Goal: Information Seeking & Learning: Learn about a topic

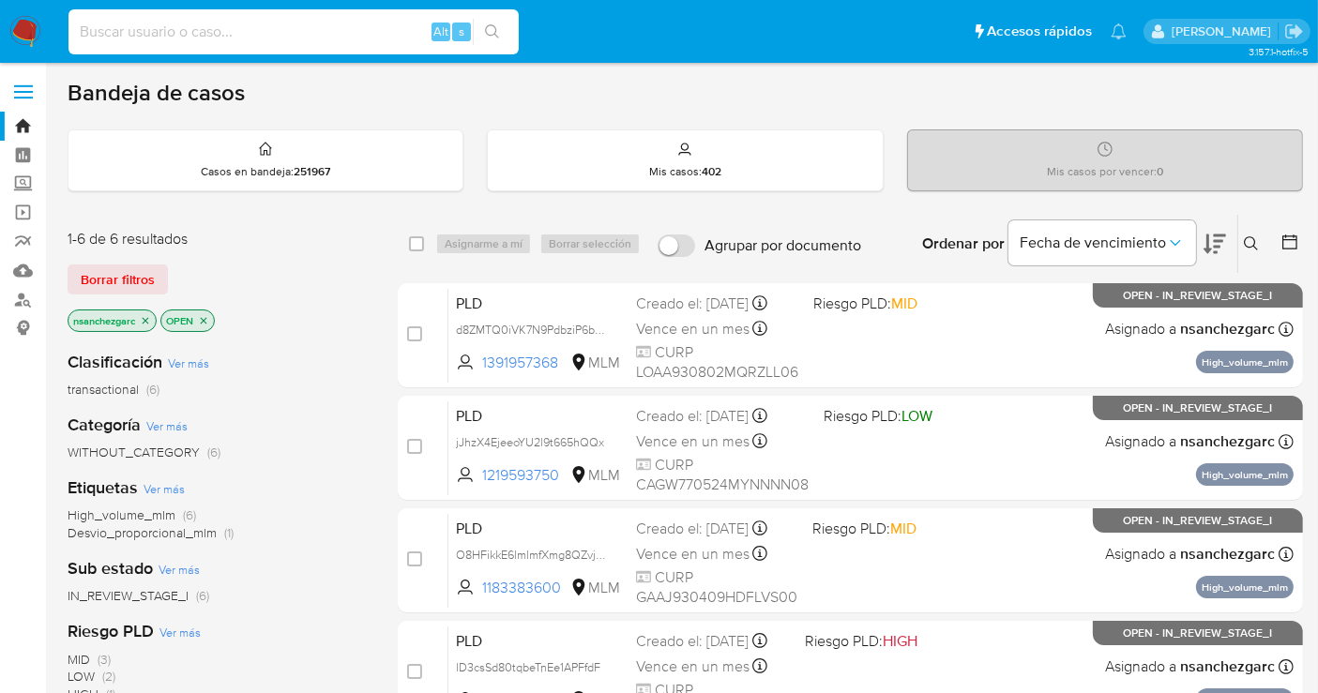
click at [182, 36] on input at bounding box center [293, 32] width 450 height 24
paste input "1570507995"
type input "1570507995"
click at [131, 30] on input "1570507995" at bounding box center [293, 32] width 450 height 24
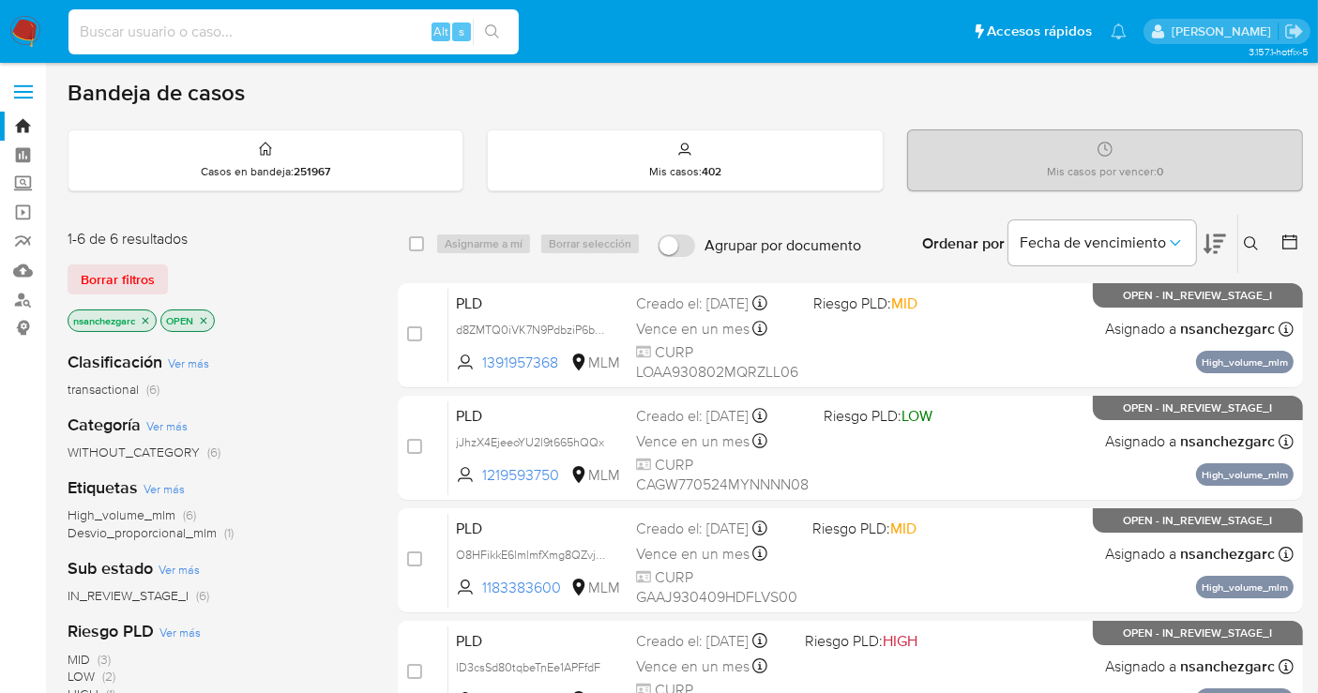
click at [1244, 245] on icon at bounding box center [1251, 243] width 15 height 15
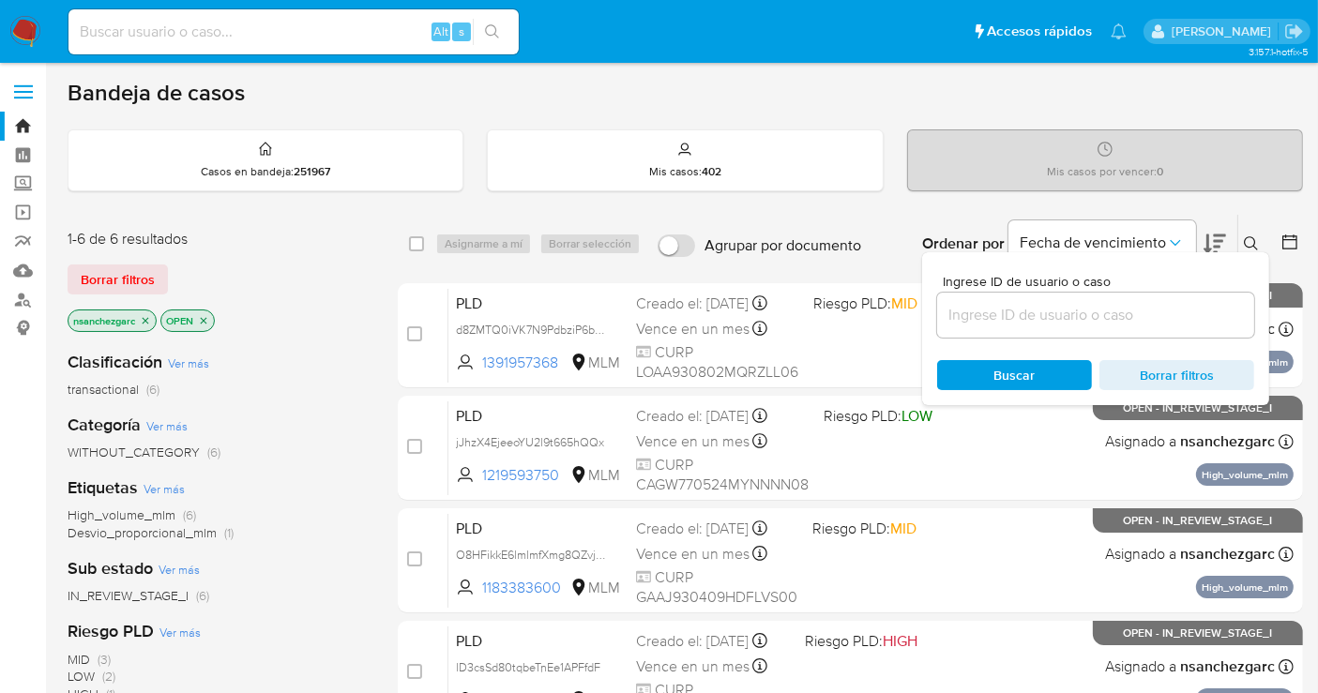
click at [1035, 312] on input at bounding box center [1095, 315] width 317 height 24
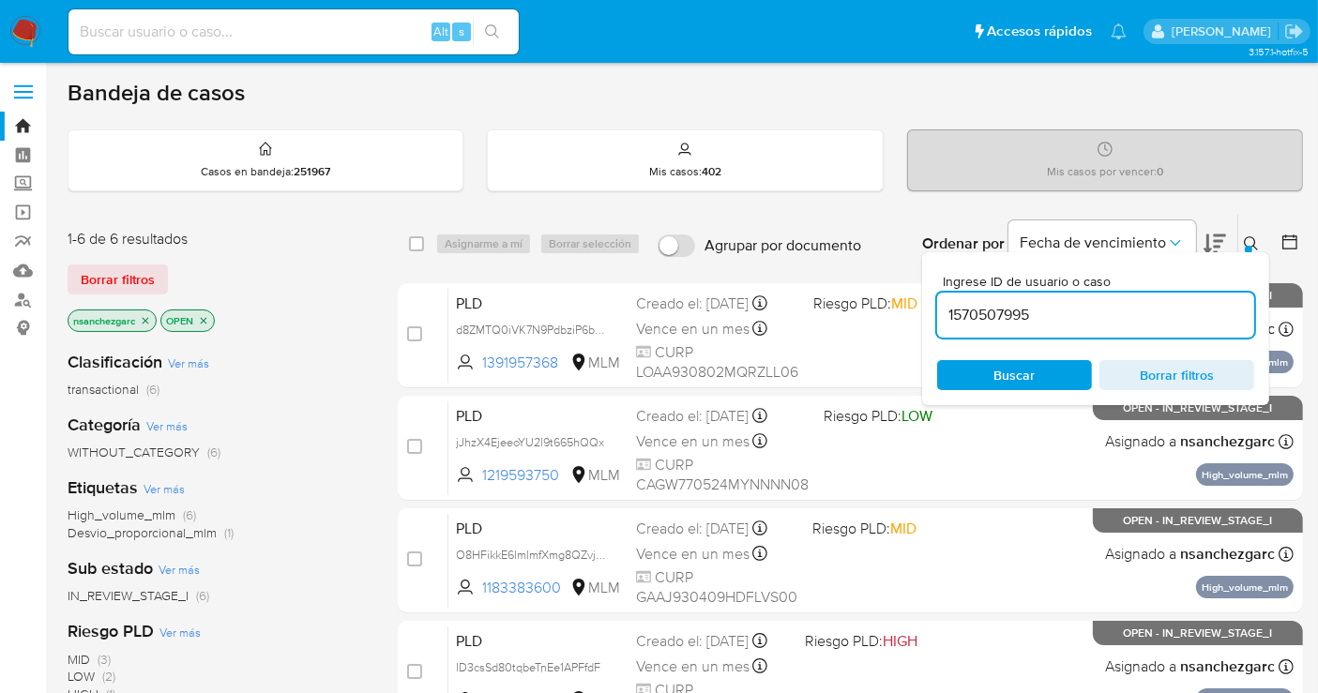
type input "1570507995"
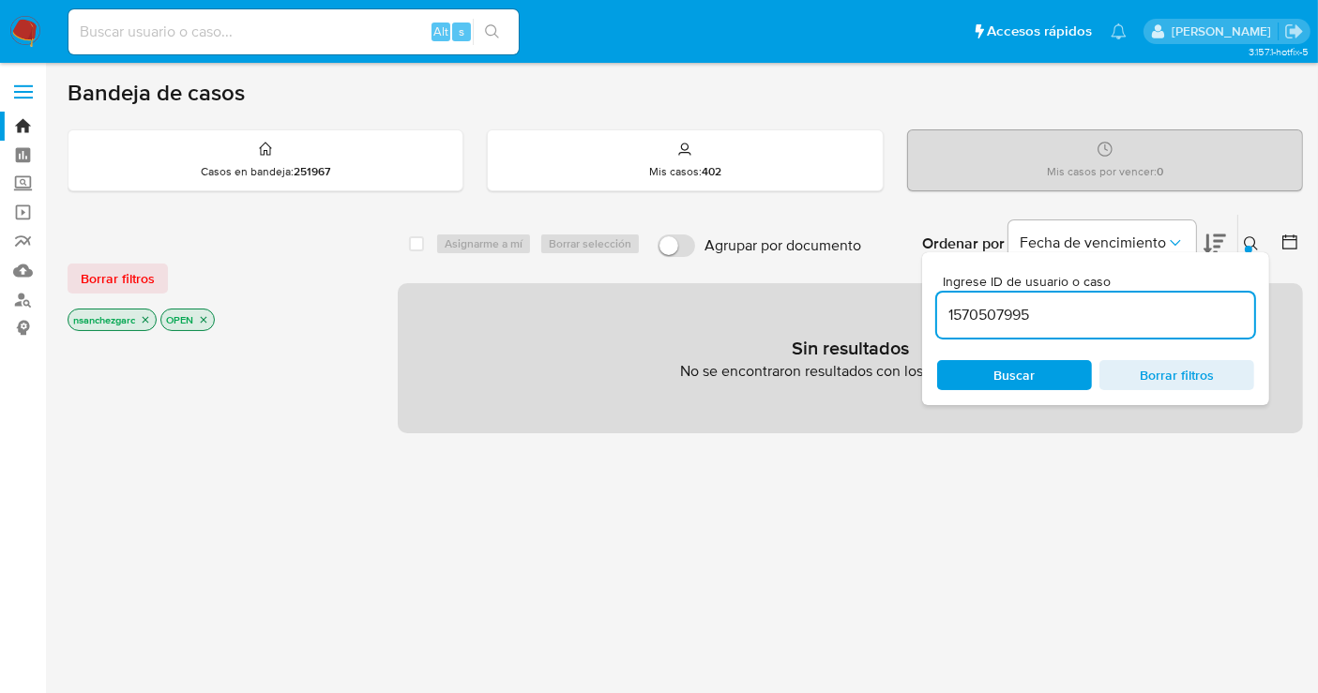
click at [148, 320] on icon "close-filter" at bounding box center [146, 320] width 7 height 7
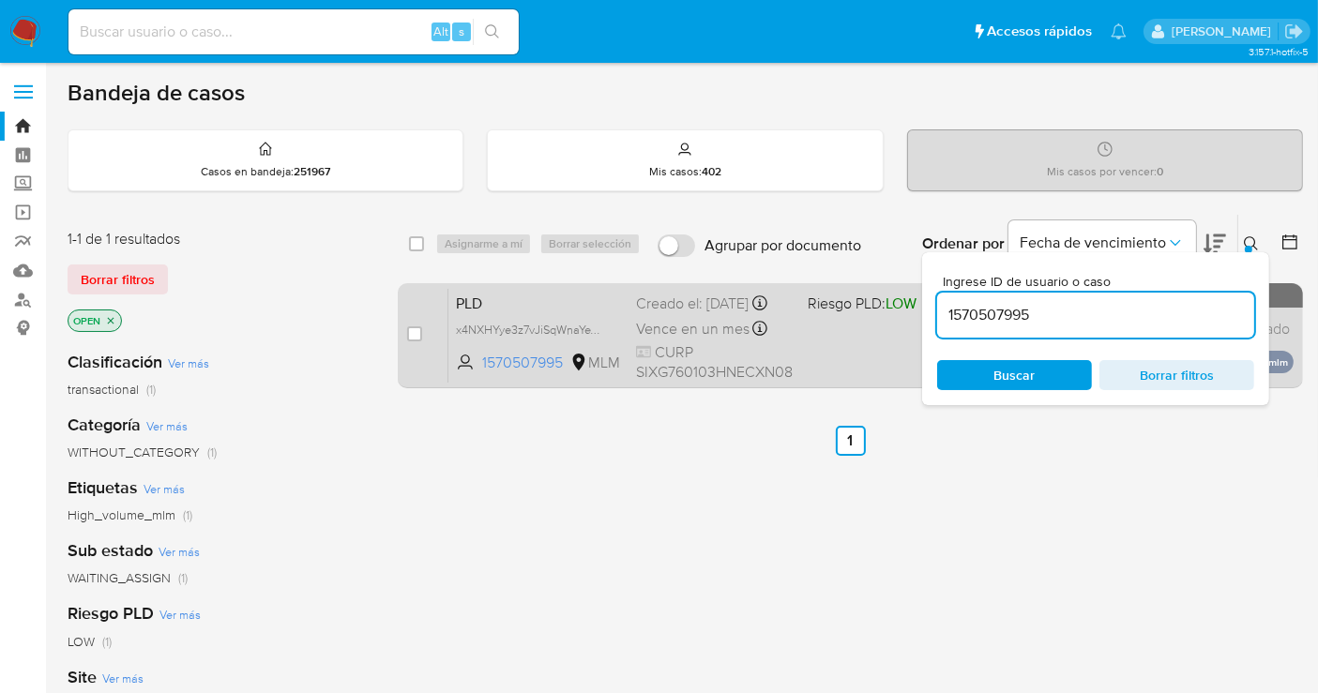
drag, startPoint x: 596, startPoint y: 340, endPoint x: 614, endPoint y: 355, distance: 23.4
click at [599, 339] on span "x4NXHYye3z7vJiSqWnaYeYBI" at bounding box center [532, 328] width 152 height 21
click at [413, 335] on input "checkbox" at bounding box center [414, 333] width 15 height 15
checkbox input "true"
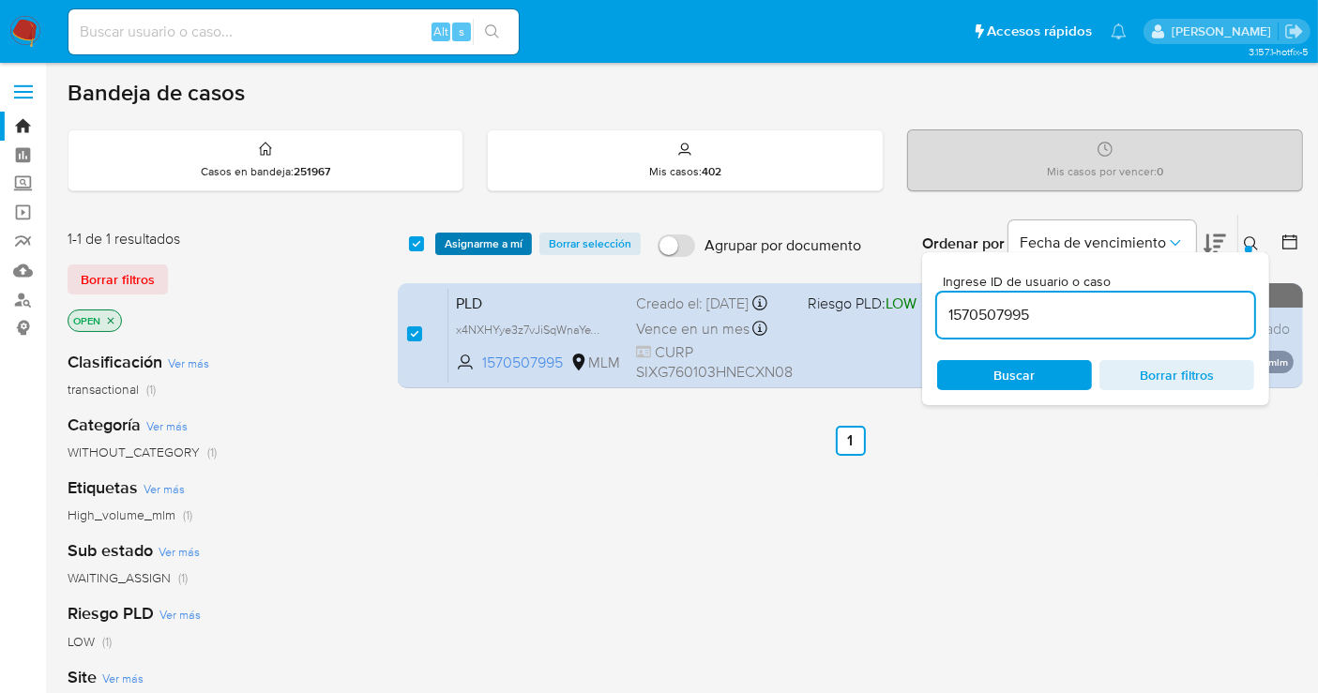
click at [457, 245] on span "Asignarme a mí" at bounding box center [484, 243] width 78 height 19
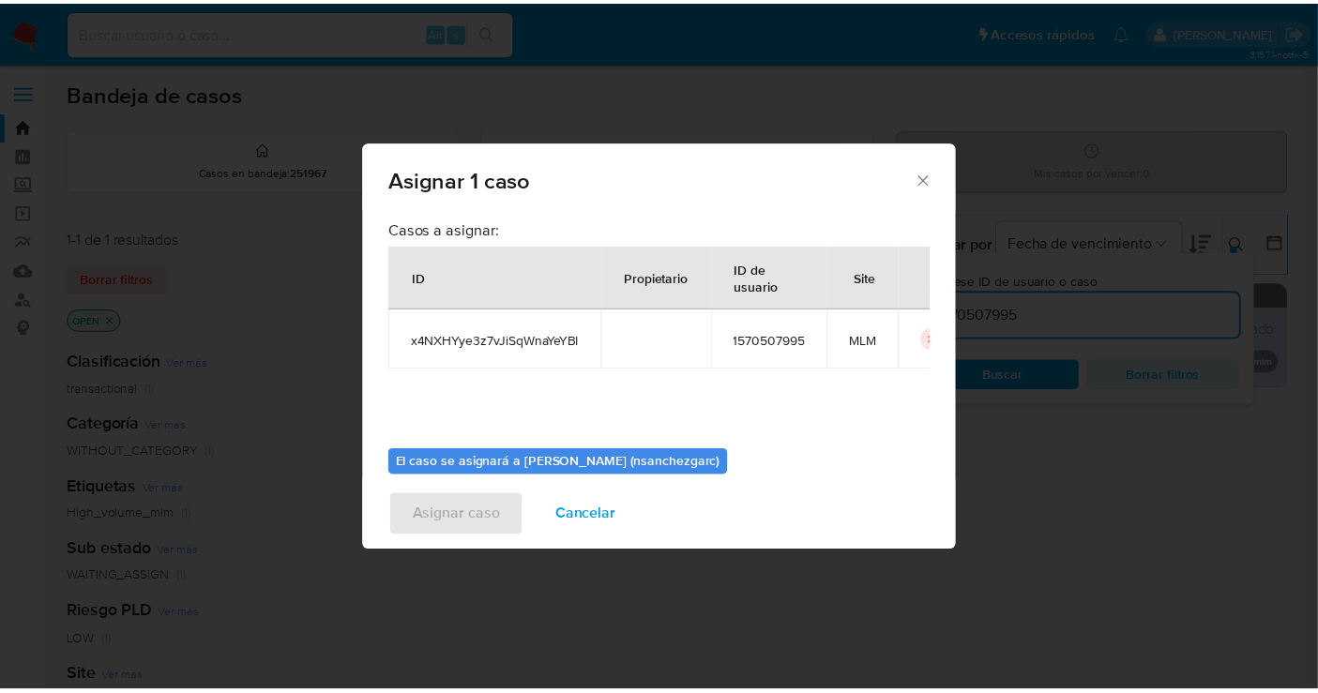
scroll to position [96, 0]
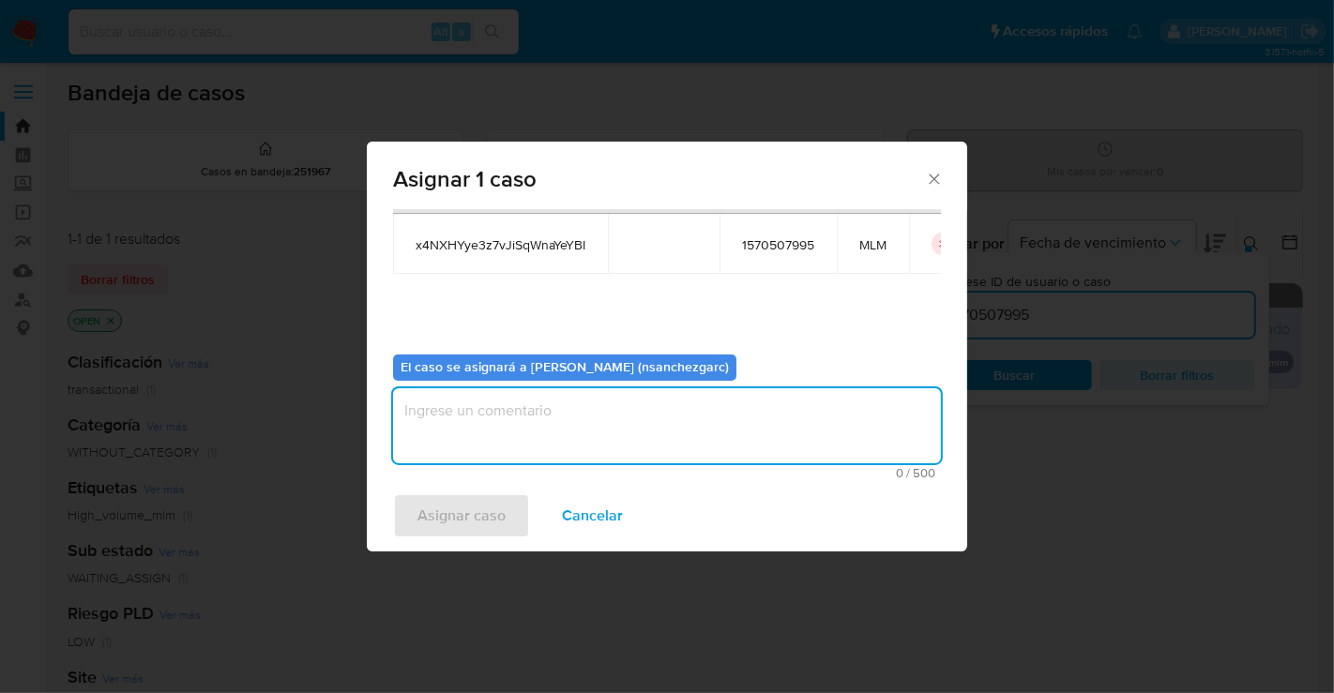
click at [428, 411] on textarea "assign-modal" at bounding box center [667, 425] width 548 height 75
type textarea "nesg"
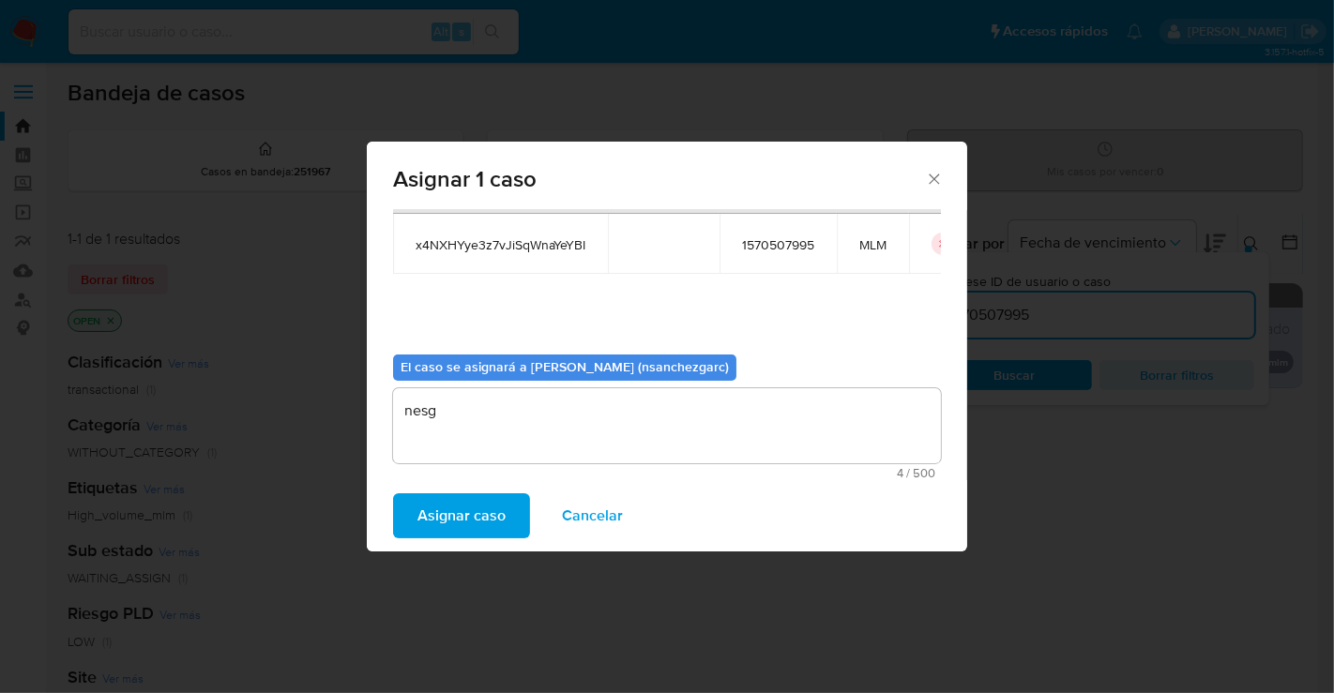
drag, startPoint x: 465, startPoint y: 513, endPoint x: 698, endPoint y: 644, distance: 267.1
click at [469, 517] on span "Asignar caso" at bounding box center [461, 515] width 88 height 41
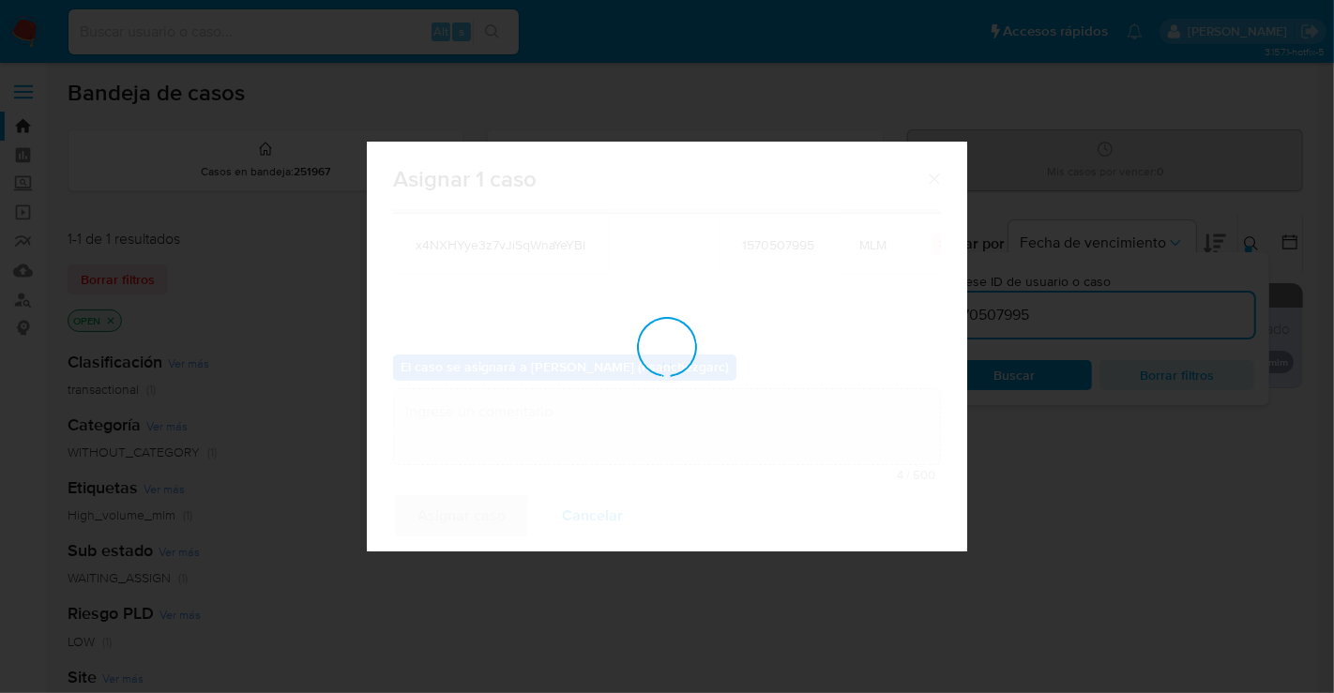
checkbox input "false"
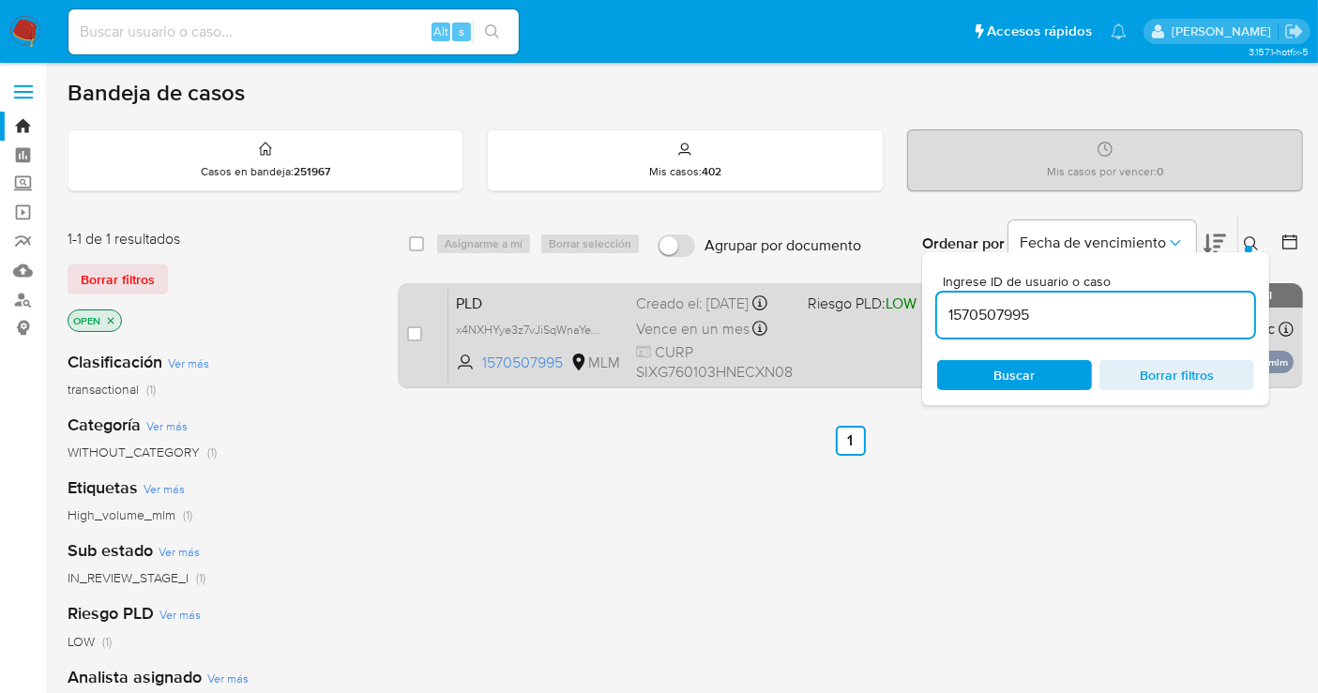
click at [686, 314] on div "Creado el: 12/08/2025 Creado el: 12/08/2025 02:08:38" at bounding box center [714, 304] width 157 height 21
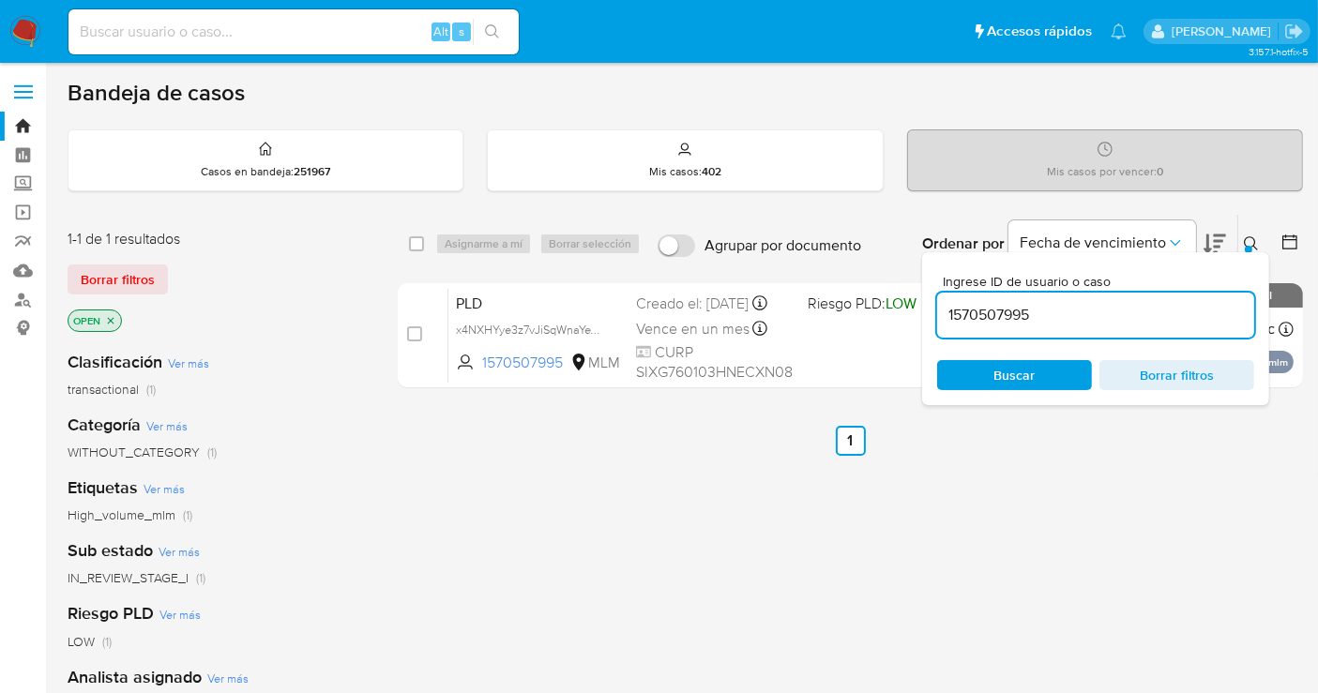
click at [21, 26] on img at bounding box center [25, 32] width 32 height 32
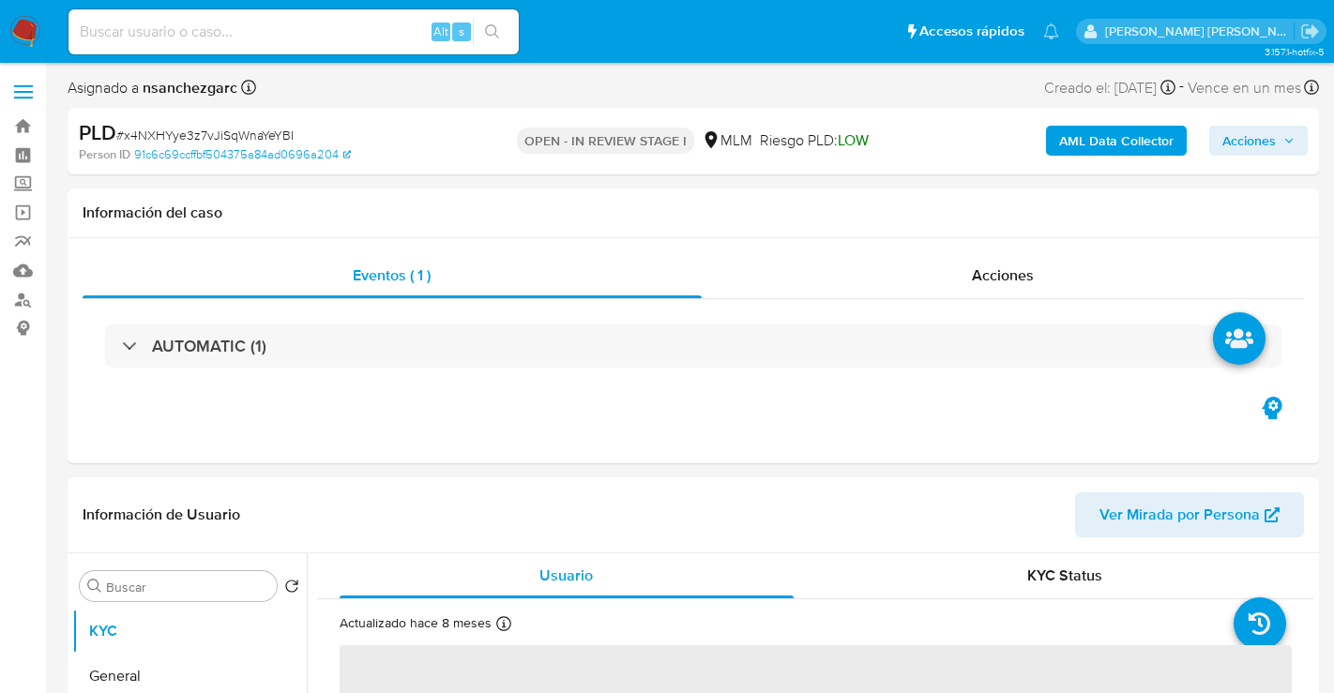
select select "10"
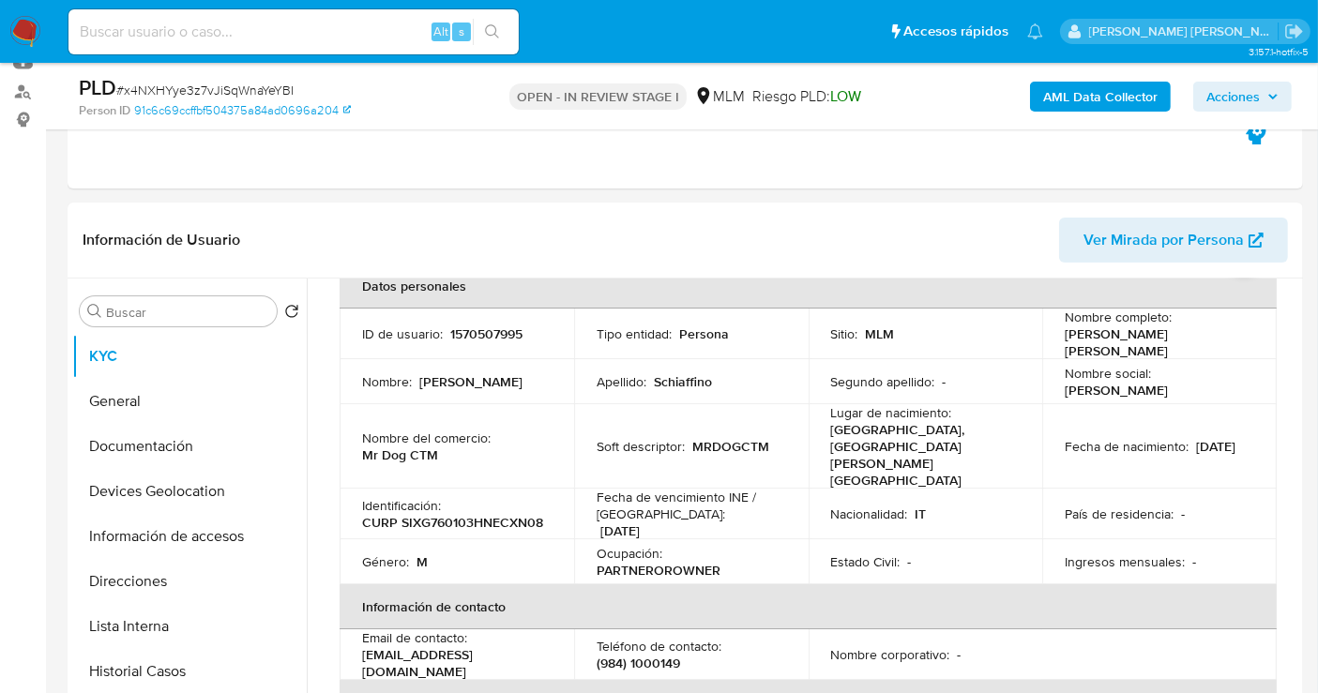
scroll to position [312, 0]
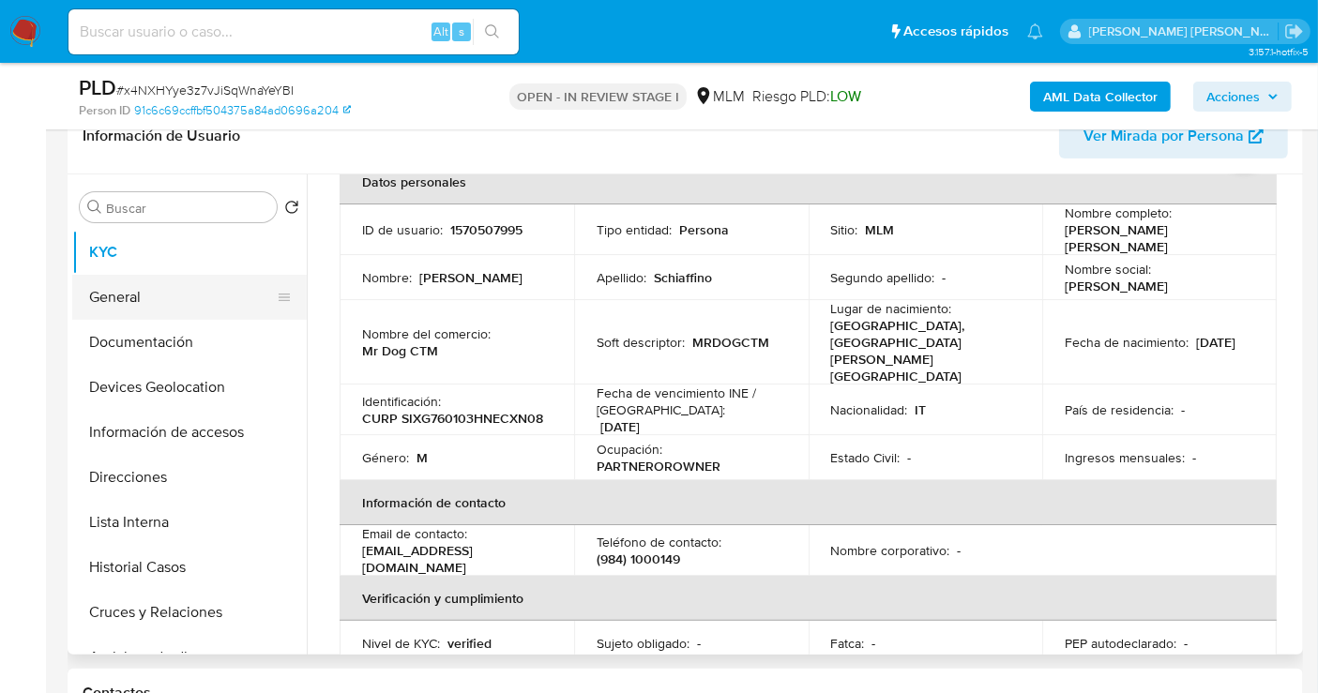
click at [157, 295] on button "General" at bounding box center [181, 297] width 219 height 45
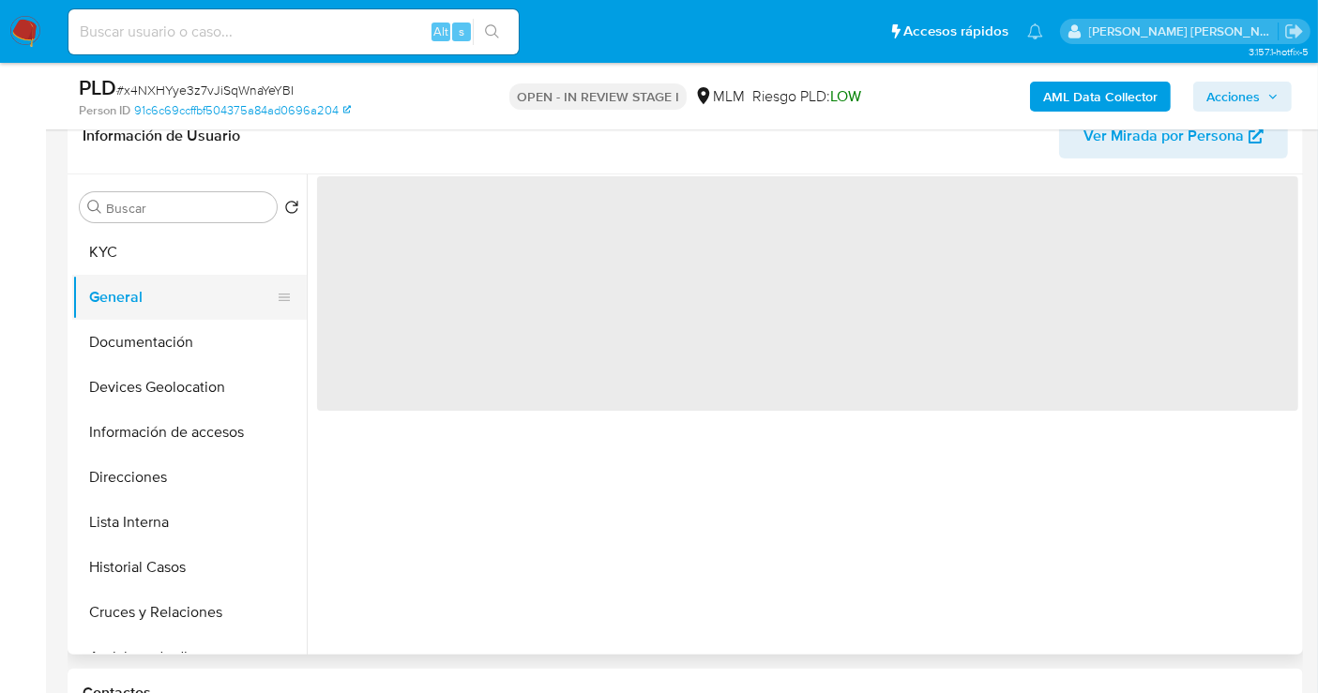
scroll to position [0, 0]
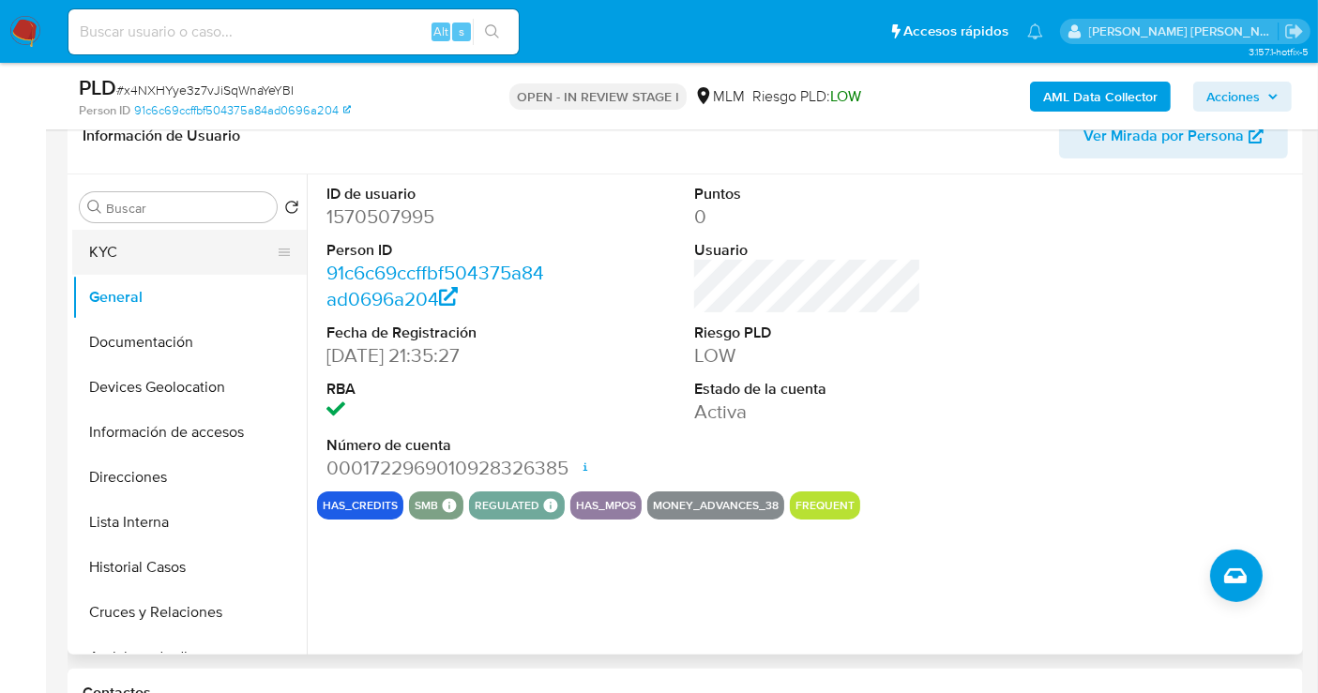
click at [141, 260] on button "KYC" at bounding box center [181, 252] width 219 height 45
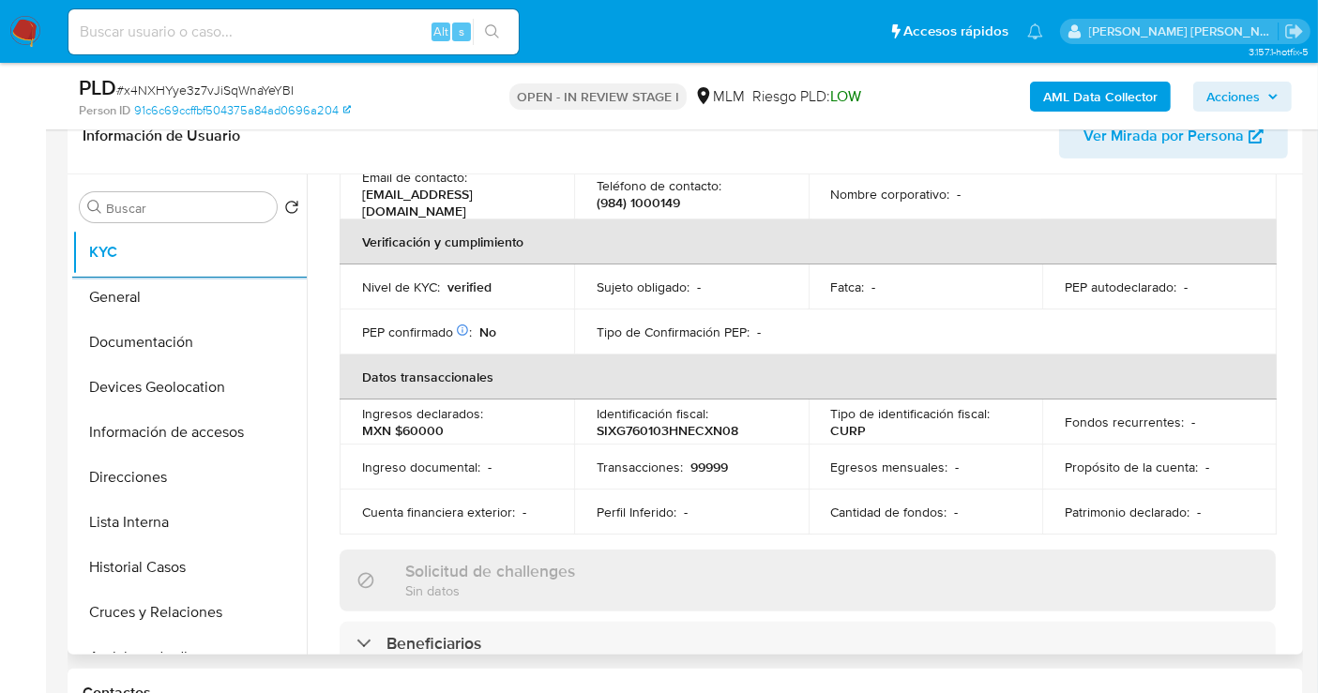
scroll to position [416, 0]
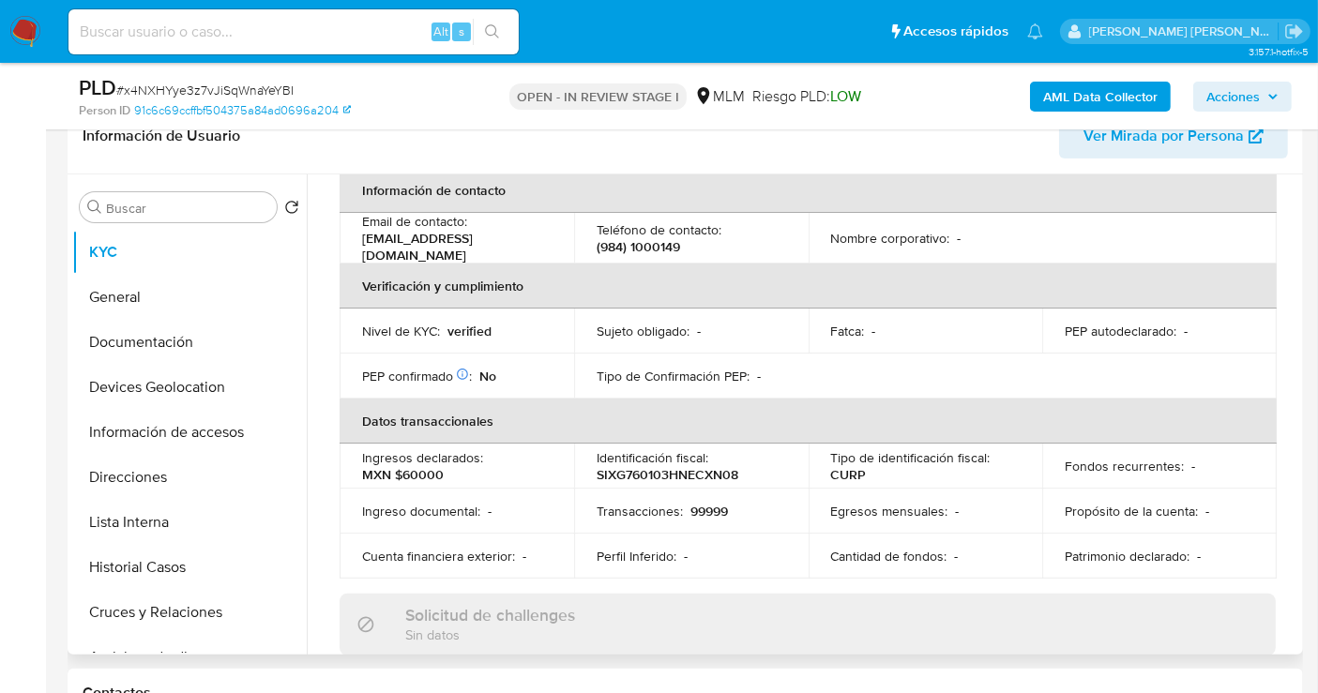
drag, startPoint x: 1298, startPoint y: 355, endPoint x: 1294, endPoint y: 369, distance: 13.7
click at [1295, 375] on div "Buscar Volver al orden por defecto KYC General Documentación Devices Geolocatio…" at bounding box center [685, 414] width 1235 height 480
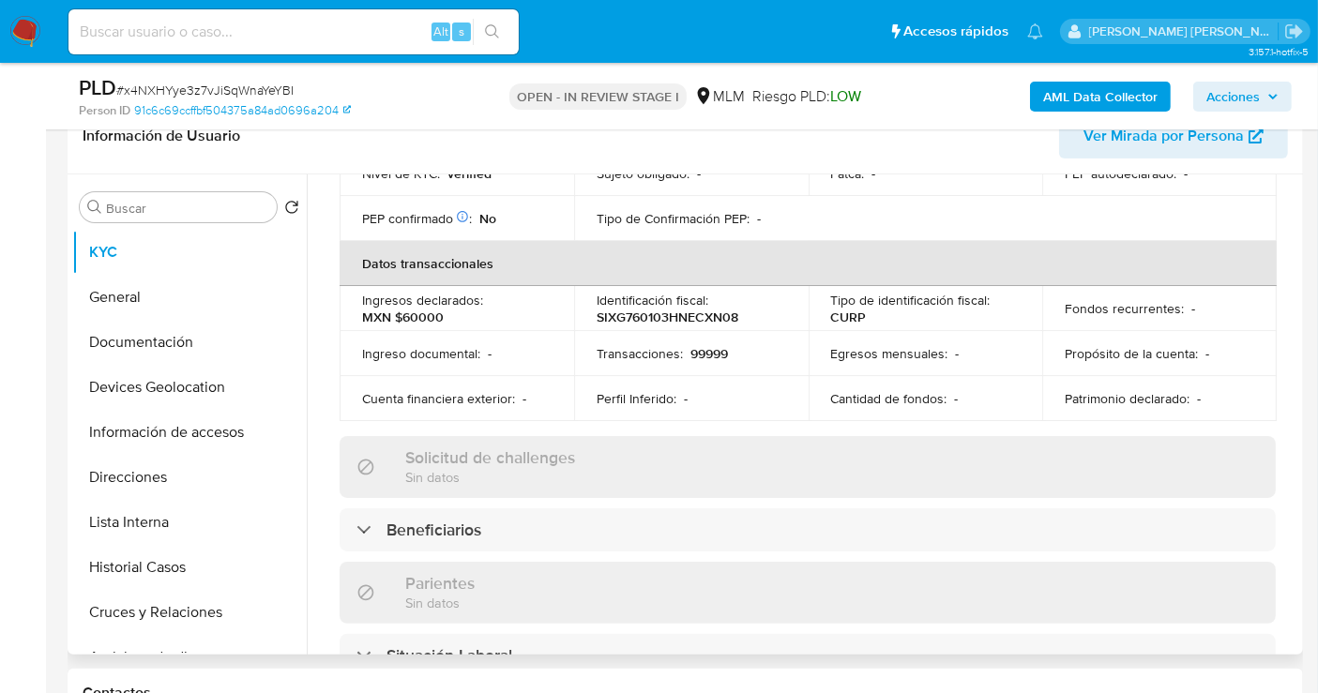
scroll to position [573, 0]
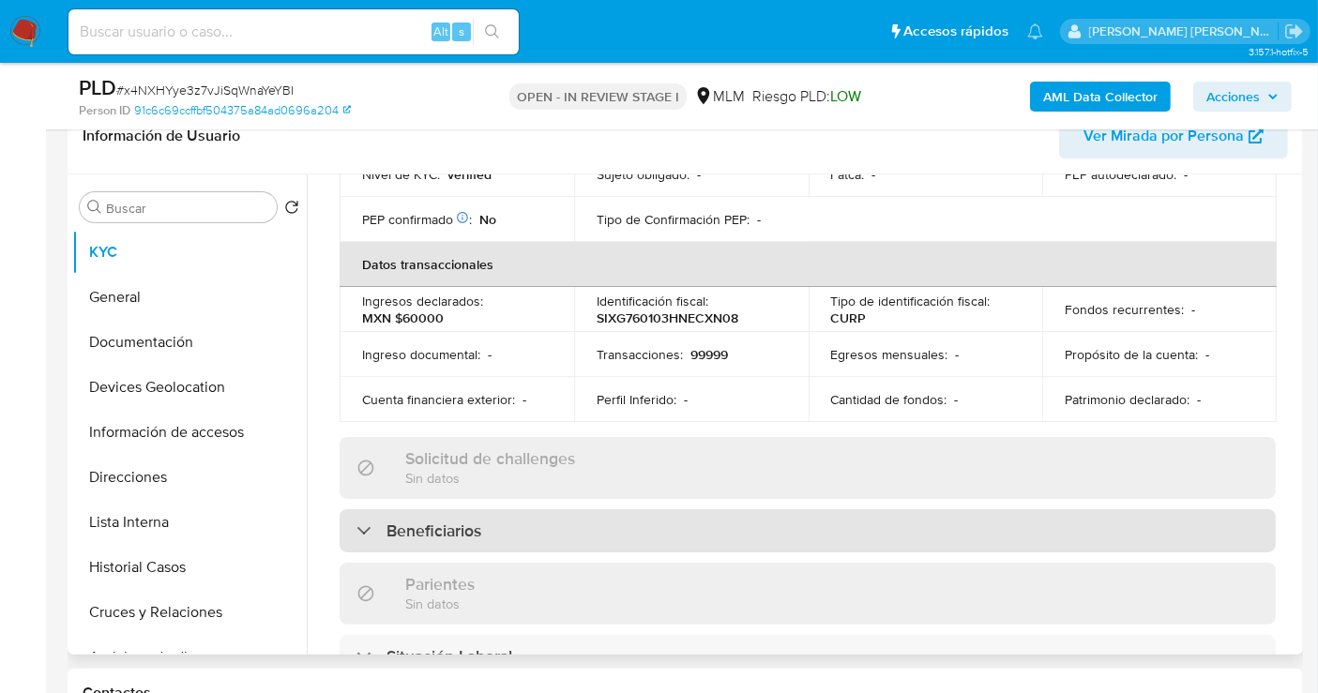
click at [409, 521] on h3 "Beneficiarios" at bounding box center [433, 531] width 95 height 21
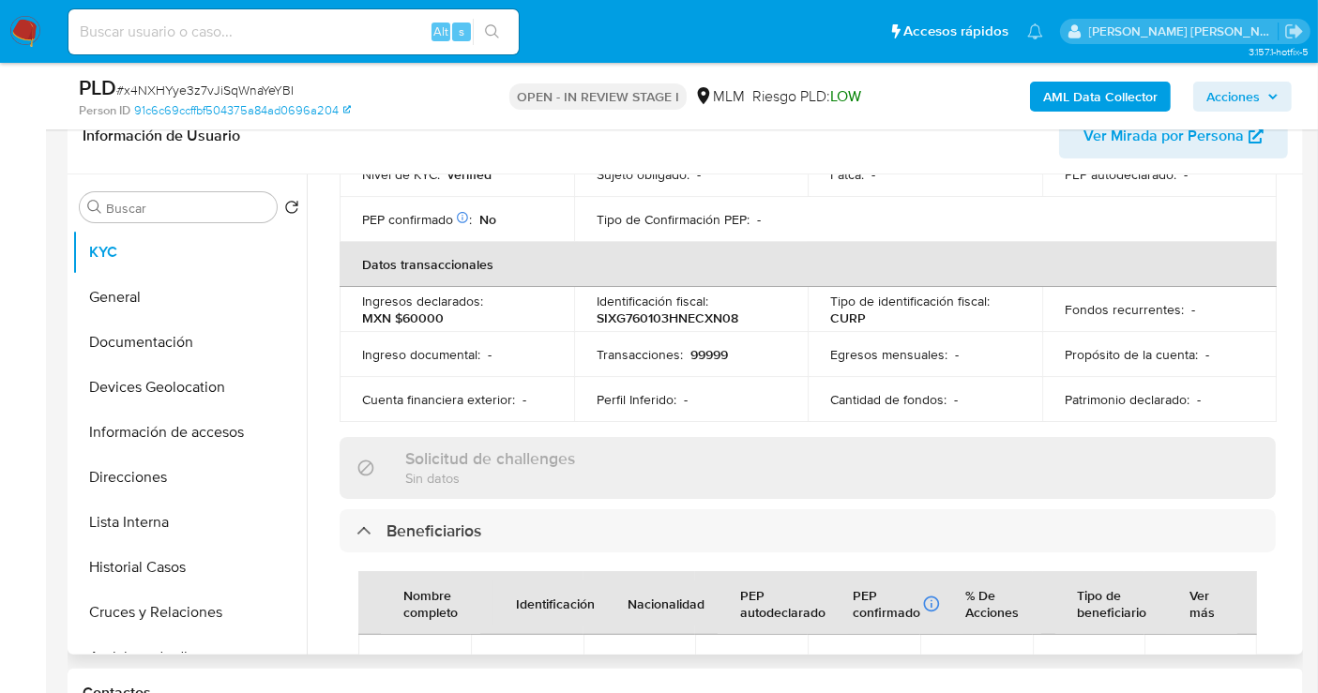
scroll to position [782, 0]
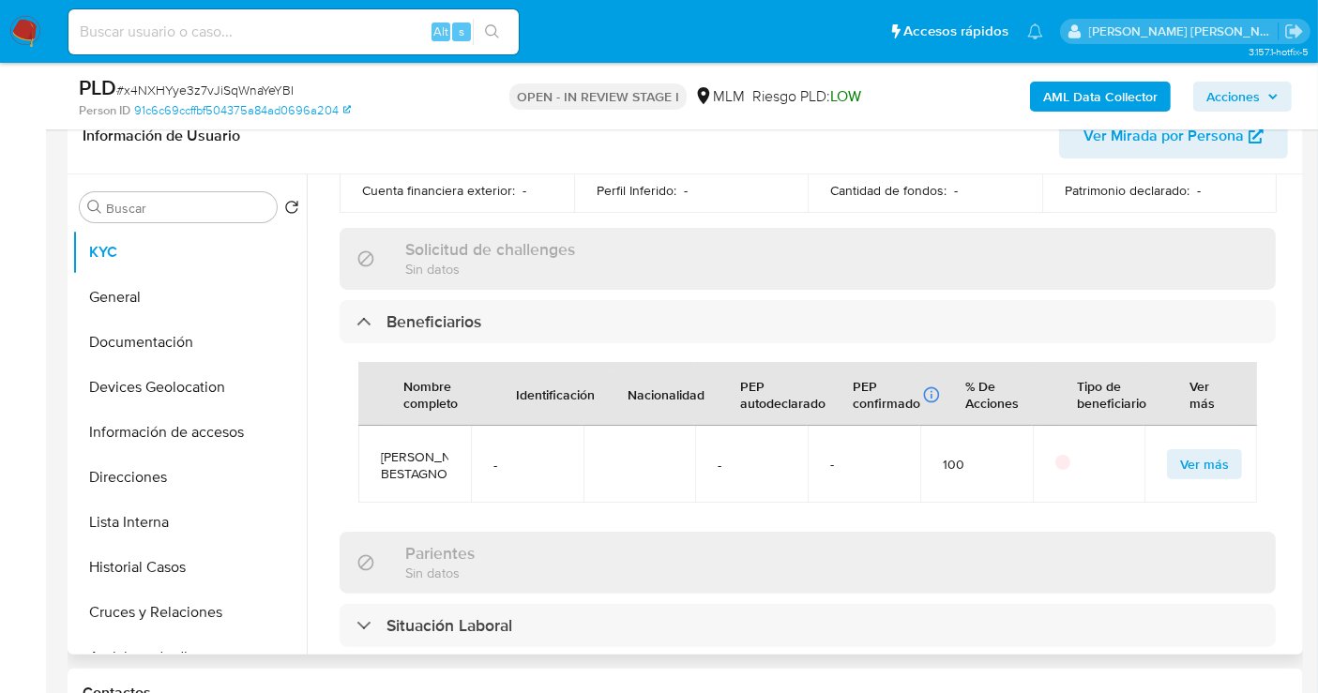
copy span "[PERSON_NAME] BESTAGNO"
drag, startPoint x: 445, startPoint y: 455, endPoint x: 374, endPoint y: 412, distance: 82.5
click at [374, 426] on td "[PERSON_NAME] BESTAGNO" at bounding box center [414, 464] width 113 height 77
click at [610, 510] on div "Actualizado hace 8 meses Creado: [DATE] 19:35:38 Actualizado: [DATE] 23:49:43 D…" at bounding box center [807, 353] width 981 height 1830
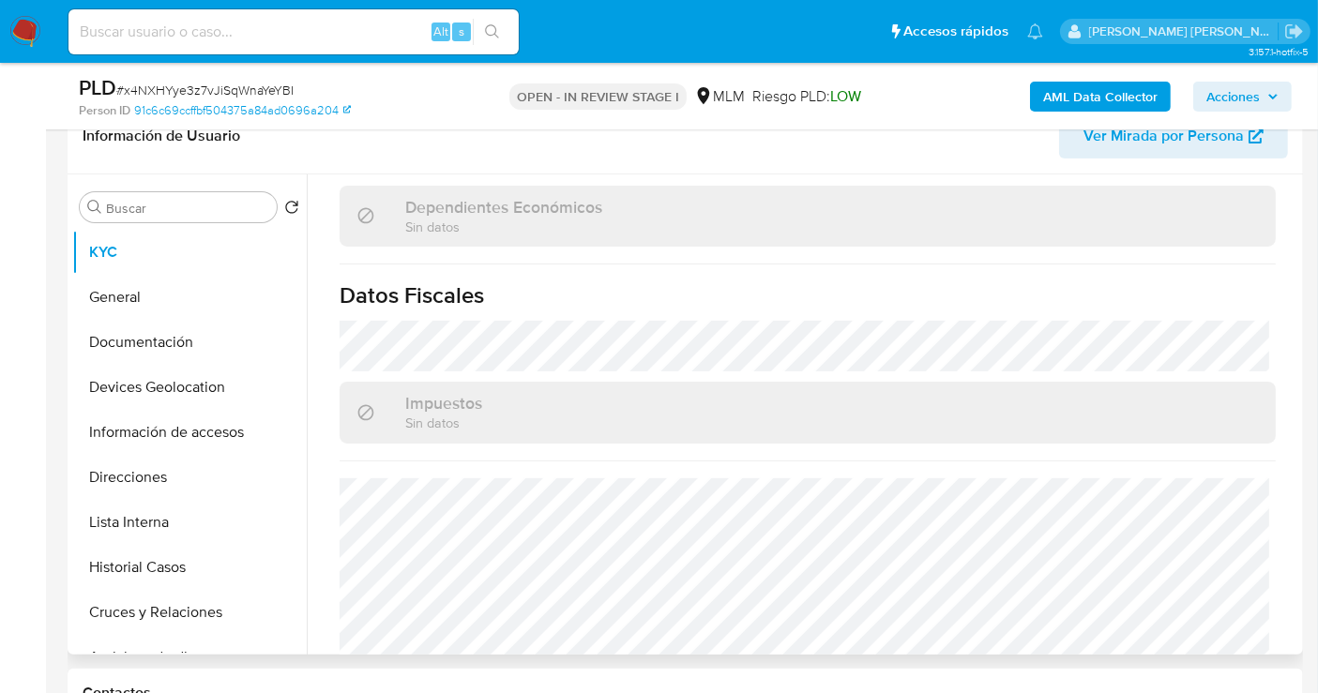
scroll to position [1377, 0]
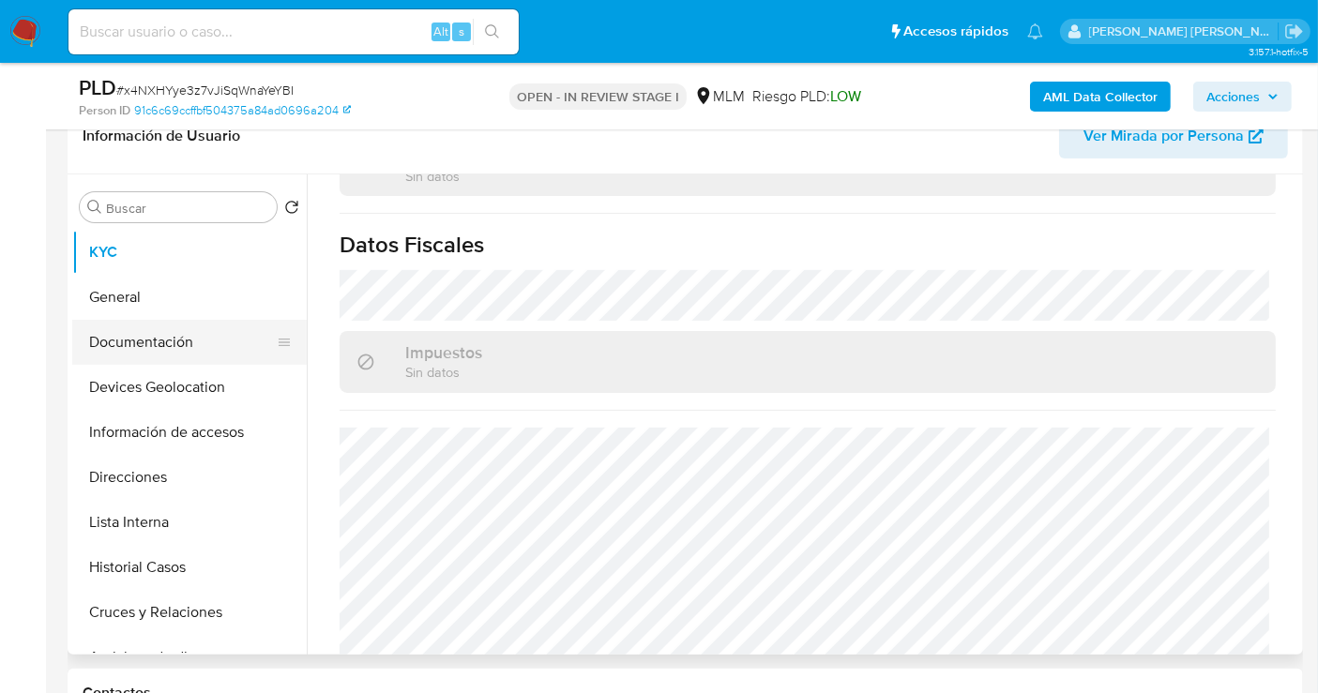
click at [156, 330] on button "Documentación" at bounding box center [181, 342] width 219 height 45
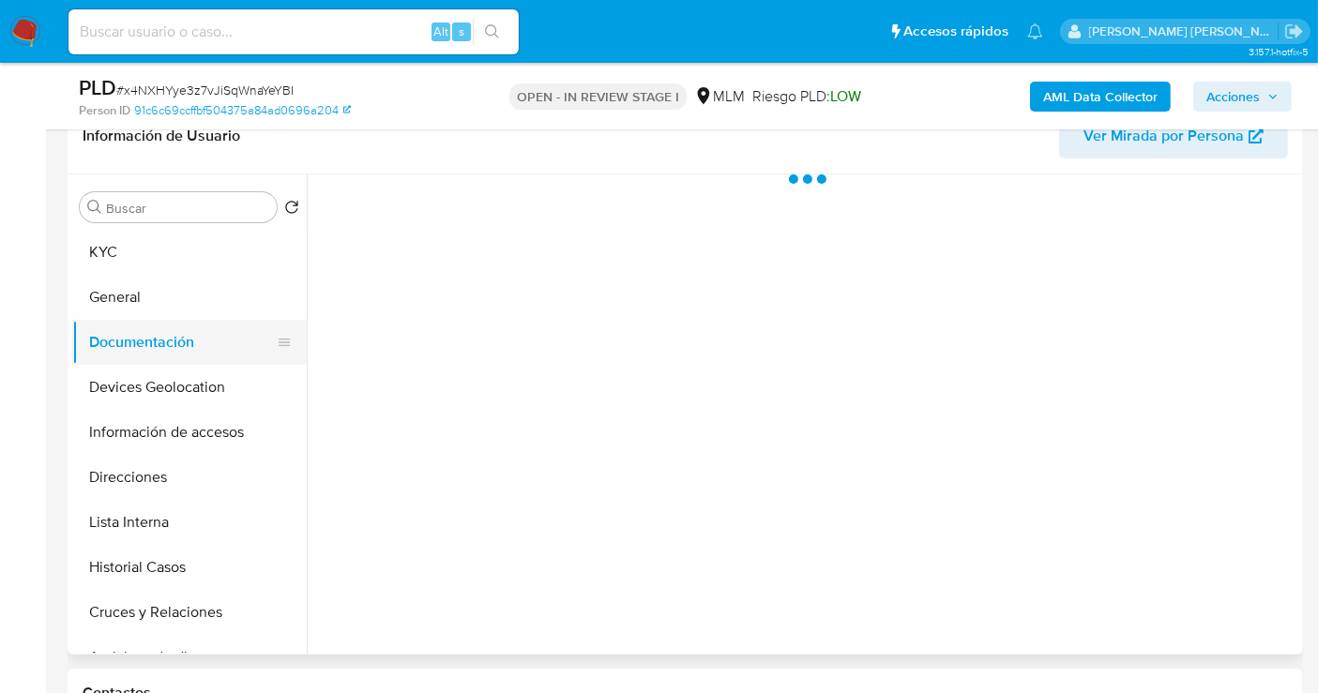
scroll to position [0, 0]
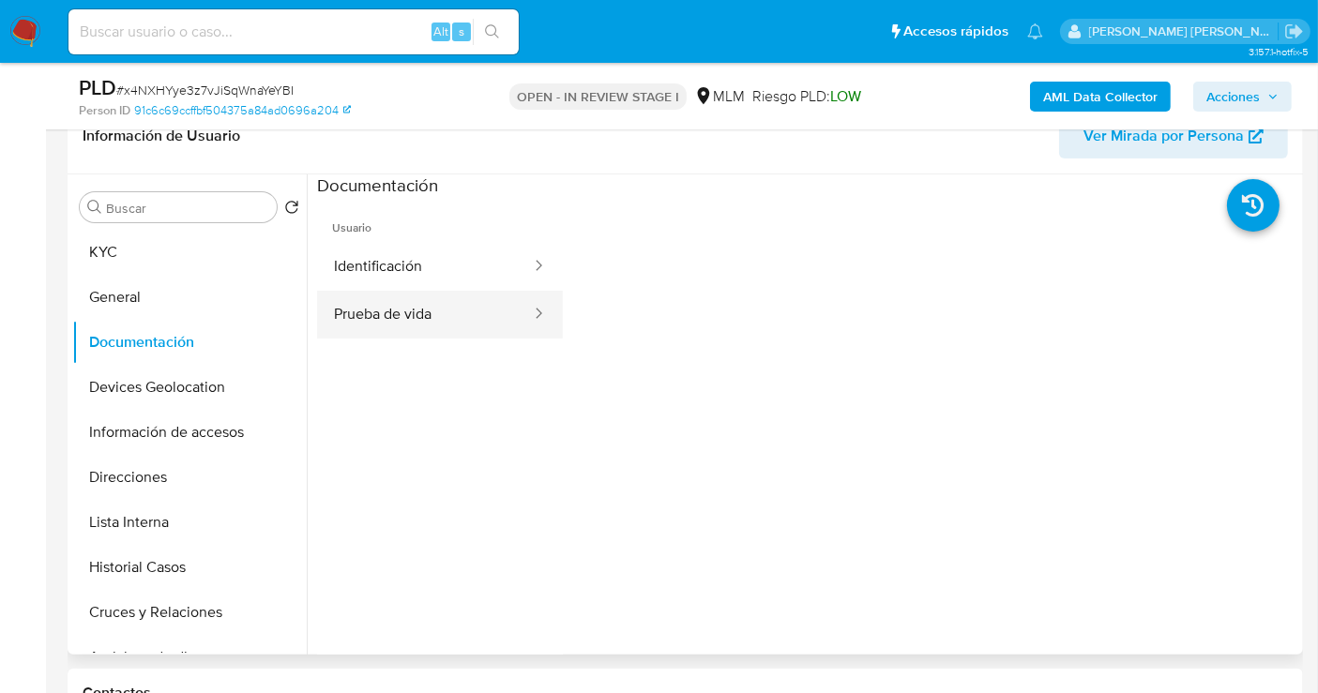
click at [361, 303] on button "Prueba de vida" at bounding box center [425, 315] width 216 height 48
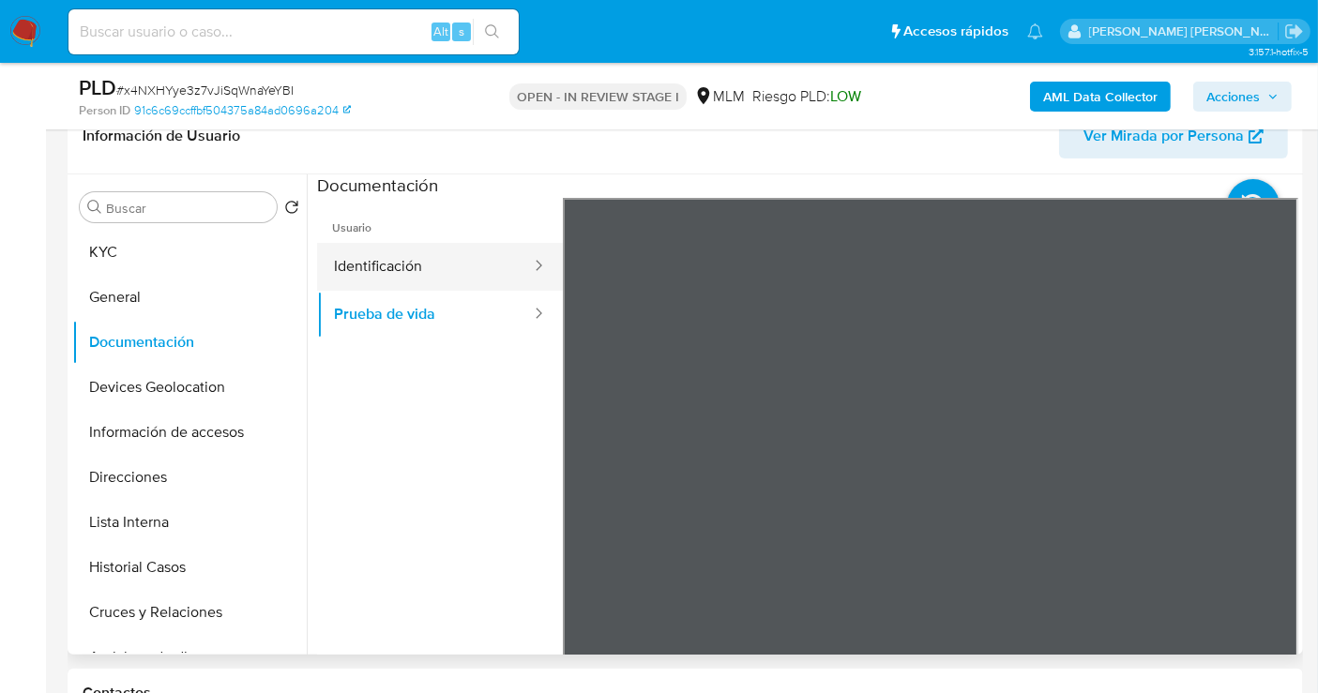
click at [376, 276] on button "Identificación" at bounding box center [425, 267] width 216 height 48
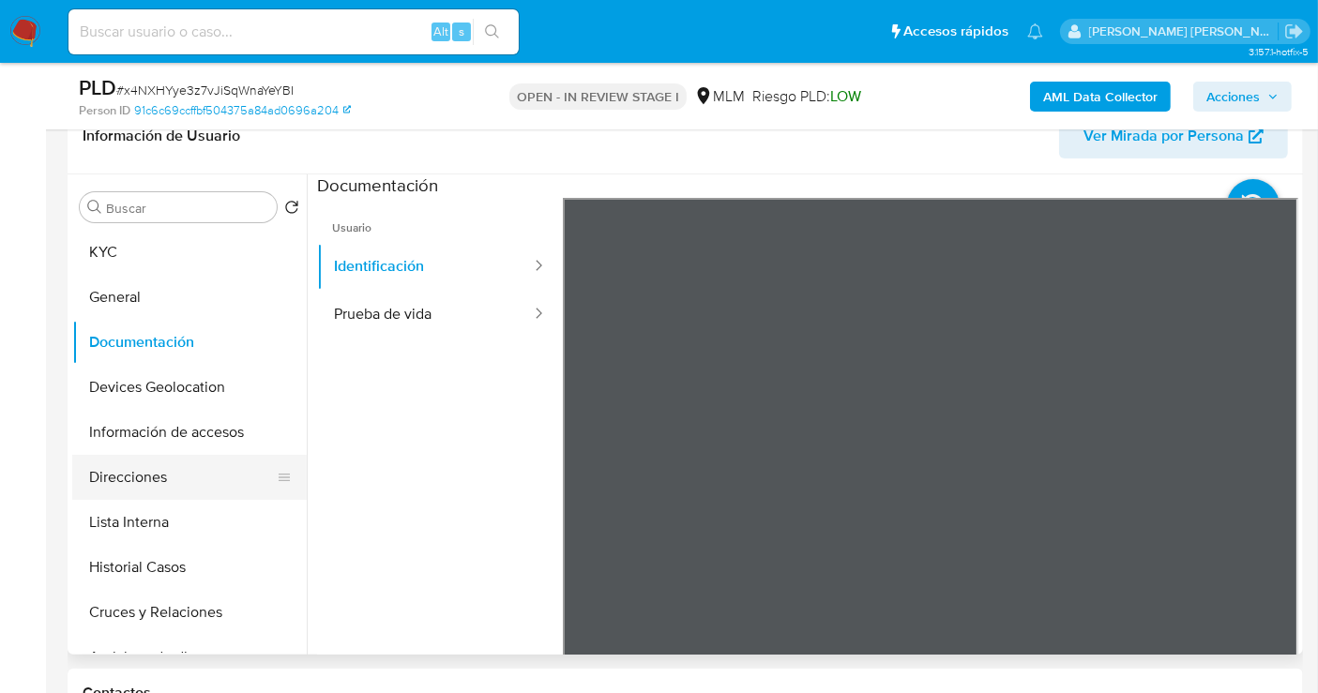
click at [168, 485] on button "Direcciones" at bounding box center [181, 477] width 219 height 45
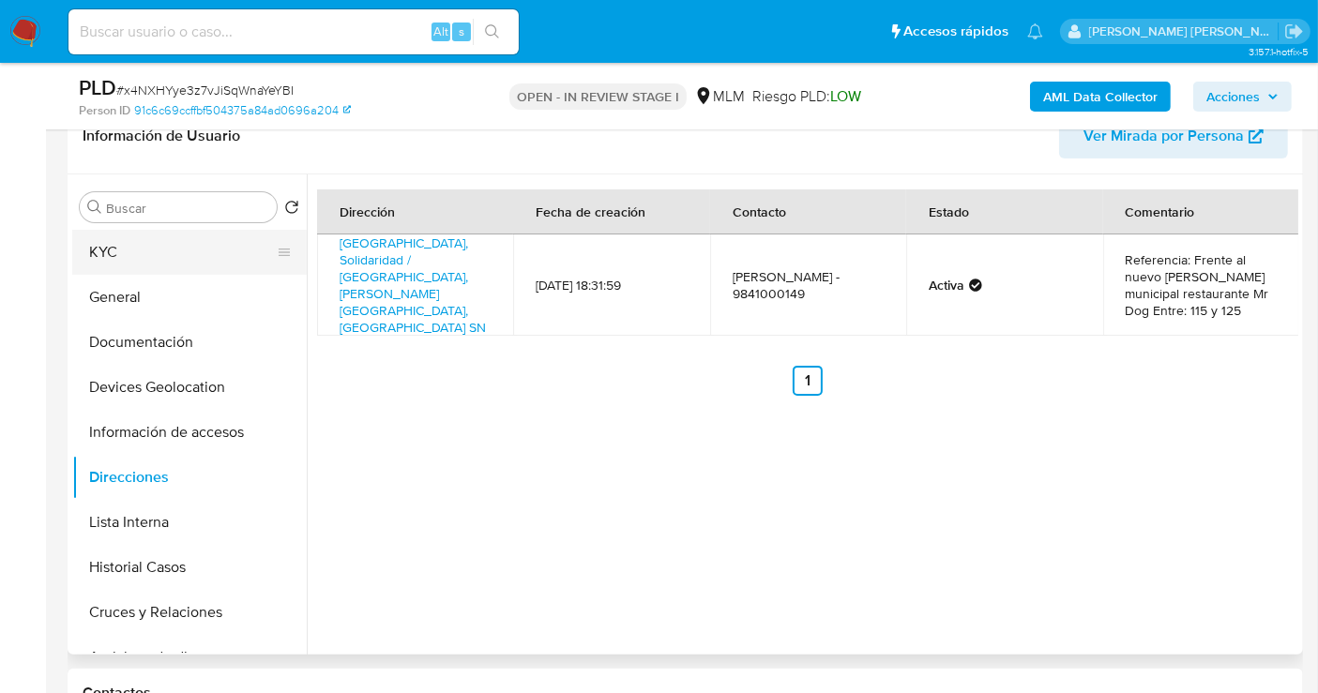
click at [116, 248] on button "KYC" at bounding box center [181, 252] width 219 height 45
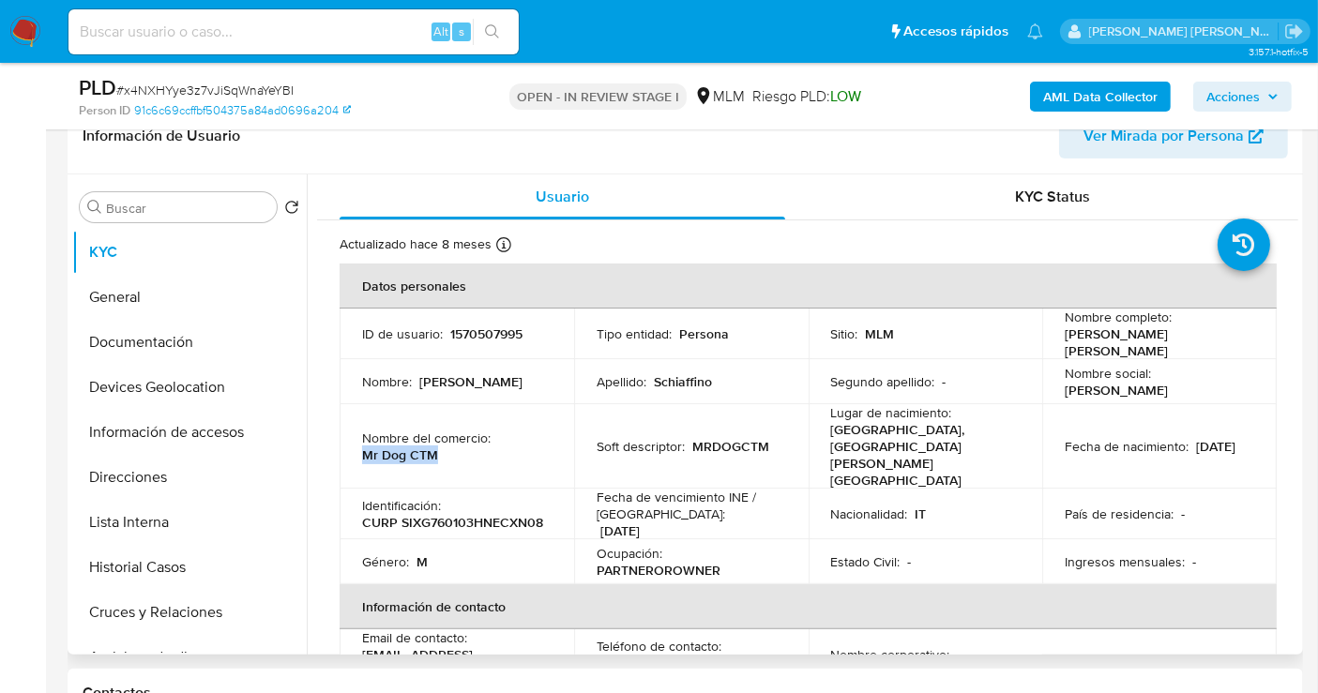
drag, startPoint x: 442, startPoint y: 431, endPoint x: 361, endPoint y: 434, distance: 80.7
click at [362, 434] on div "Nombre del comercio : Mr Dog CTM" at bounding box center [456, 447] width 189 height 34
copy p "Mr Dog CTM"
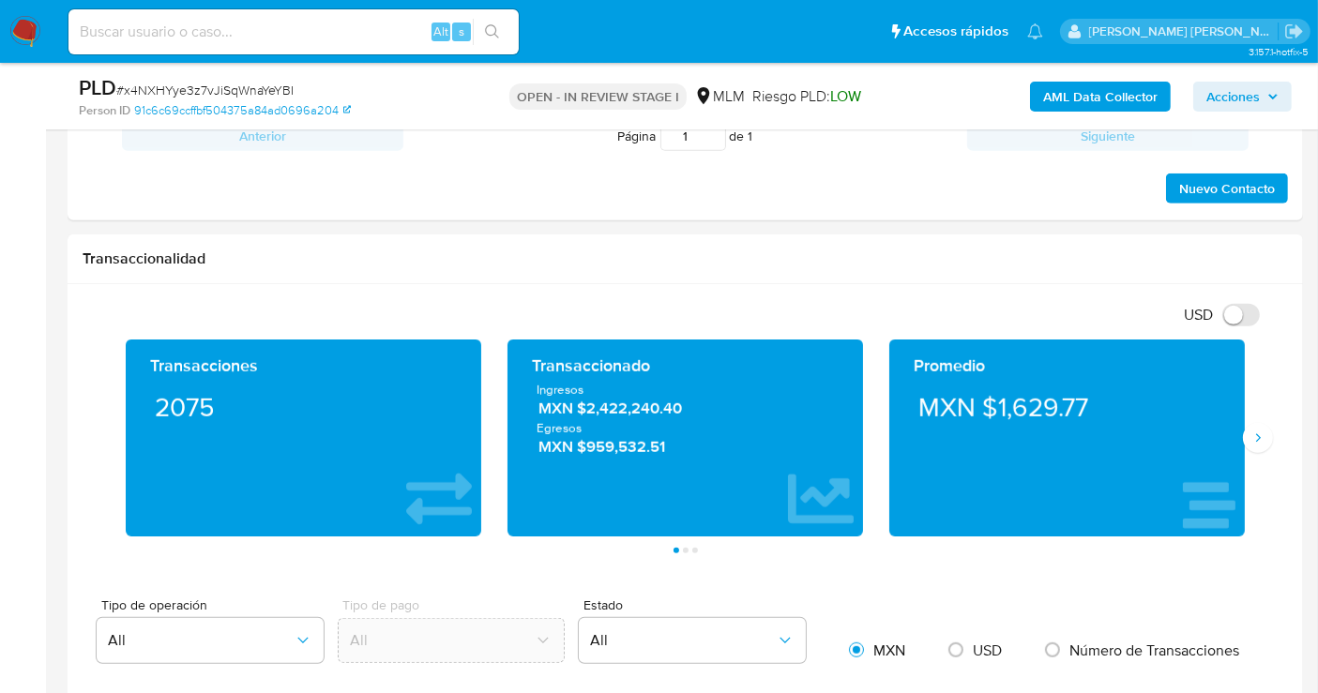
scroll to position [1042, 0]
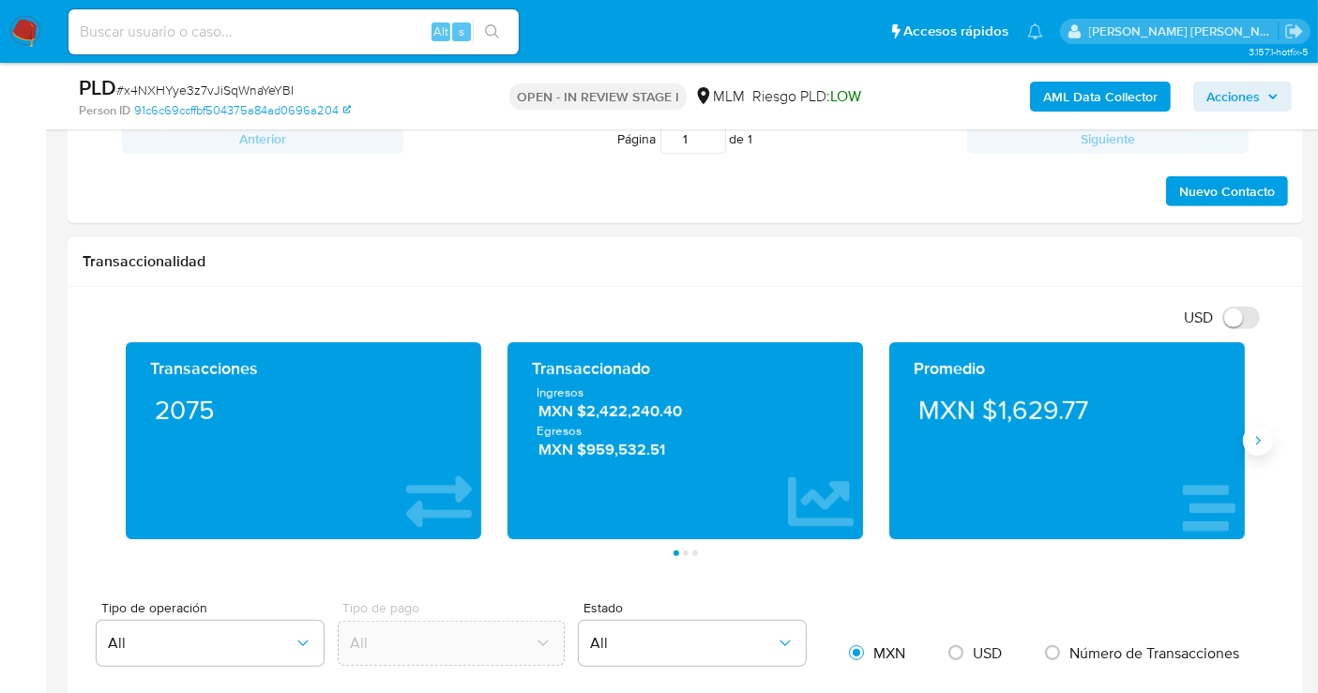
click at [1262, 443] on icon "Siguiente" at bounding box center [1257, 440] width 15 height 15
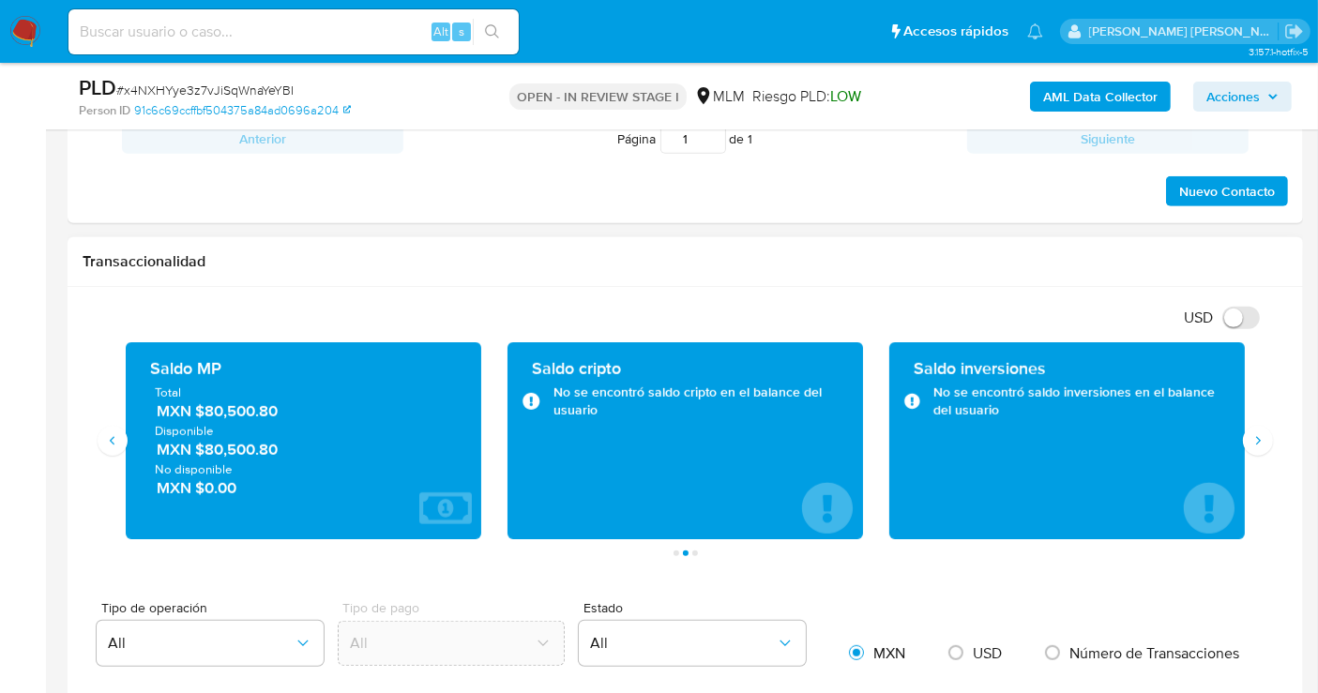
click at [251, 415] on span "MXN $80,500.80" at bounding box center [304, 412] width 295 height 22
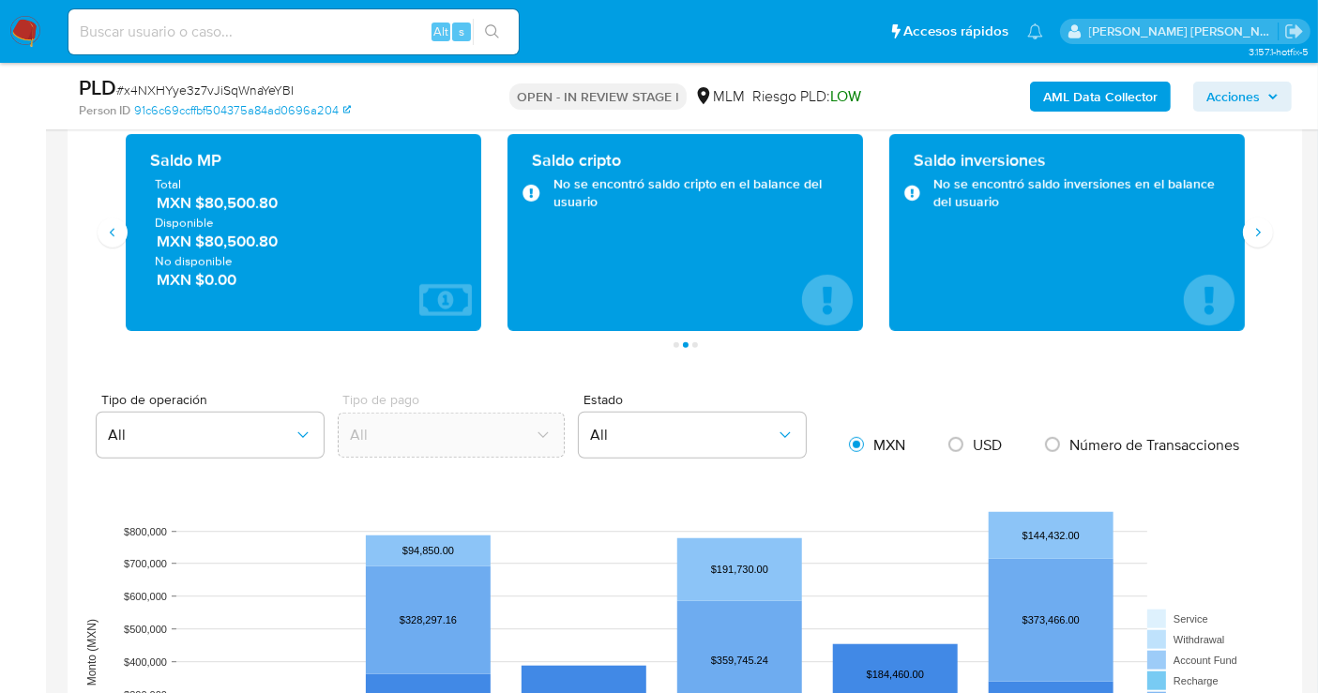
scroll to position [1146, 0]
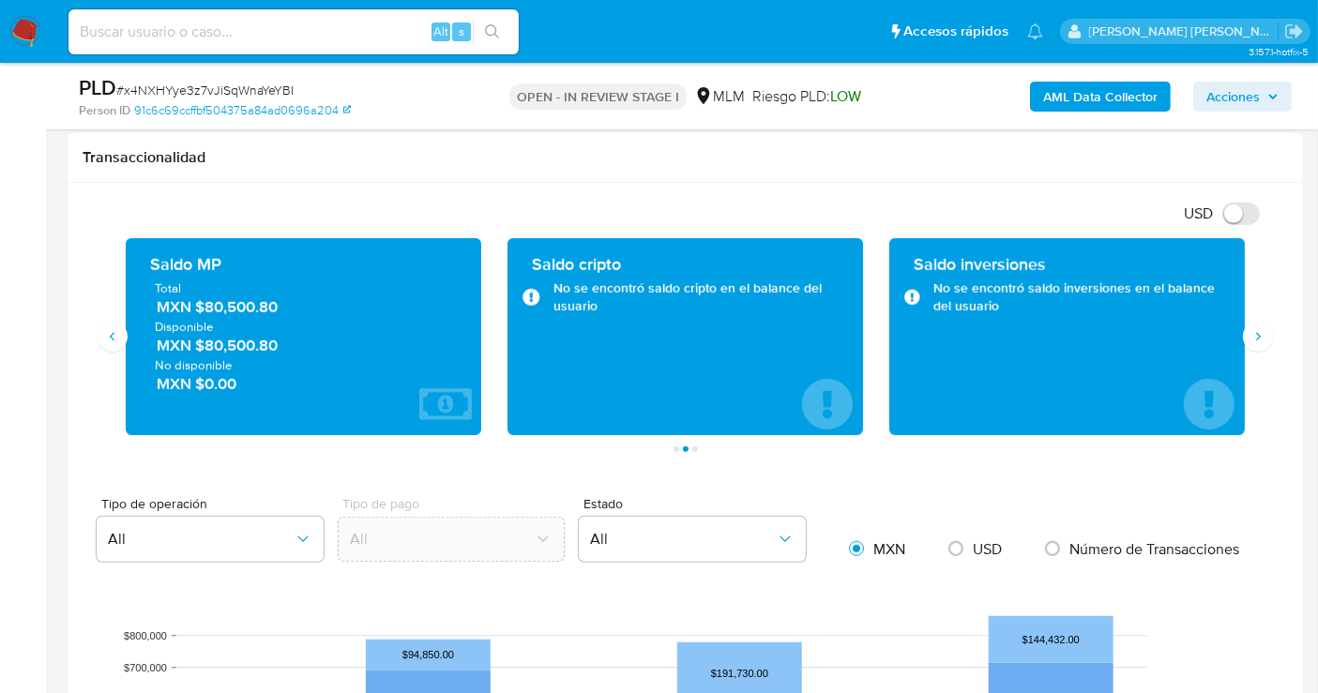
click at [1272, 413] on div "Transacciones 2075 Transaccionado Ingresos MXN $2,422,240.40 Egresos MXN $959,5…" at bounding box center [685, 345] width 1205 height 214
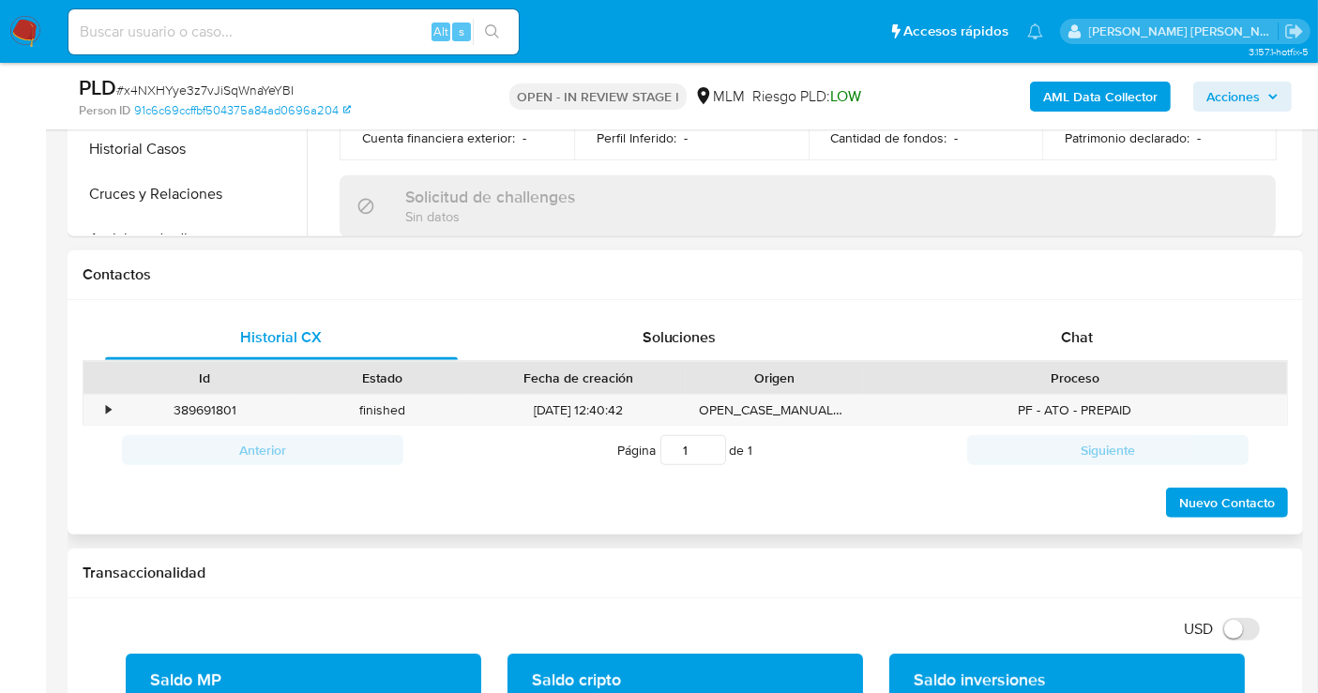
scroll to position [312, 0]
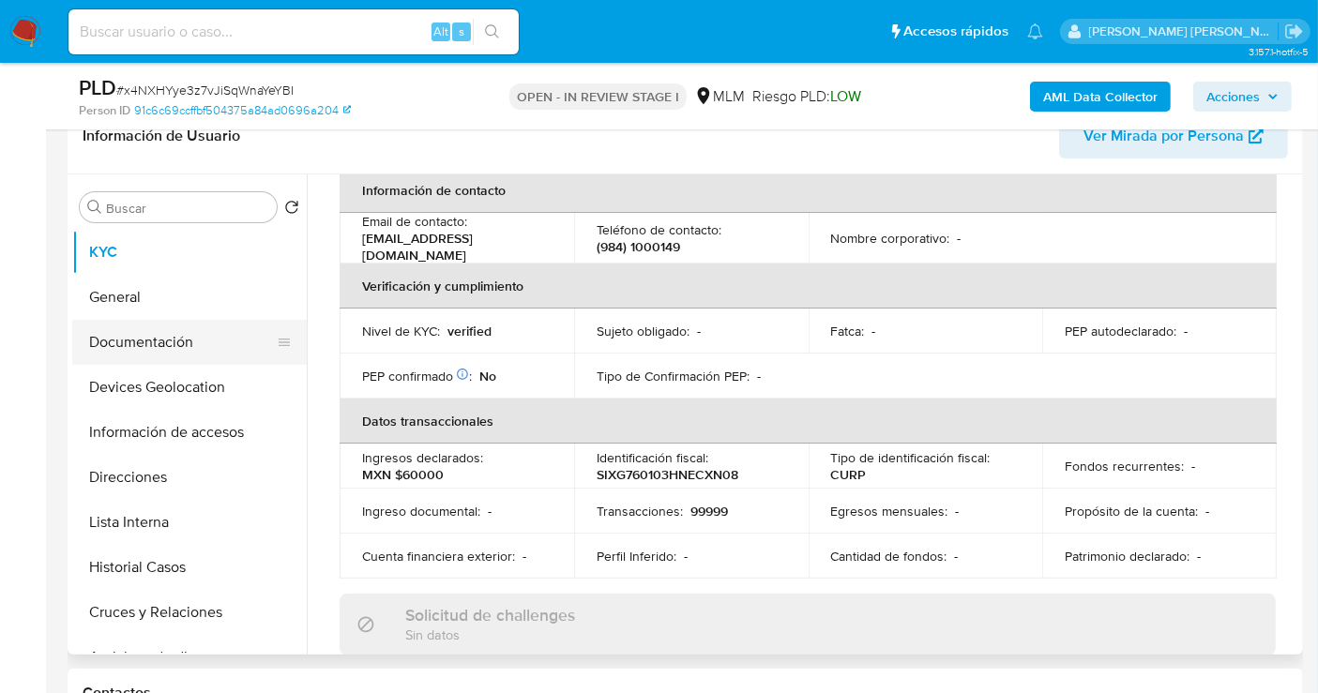
click at [157, 344] on button "Documentación" at bounding box center [181, 342] width 219 height 45
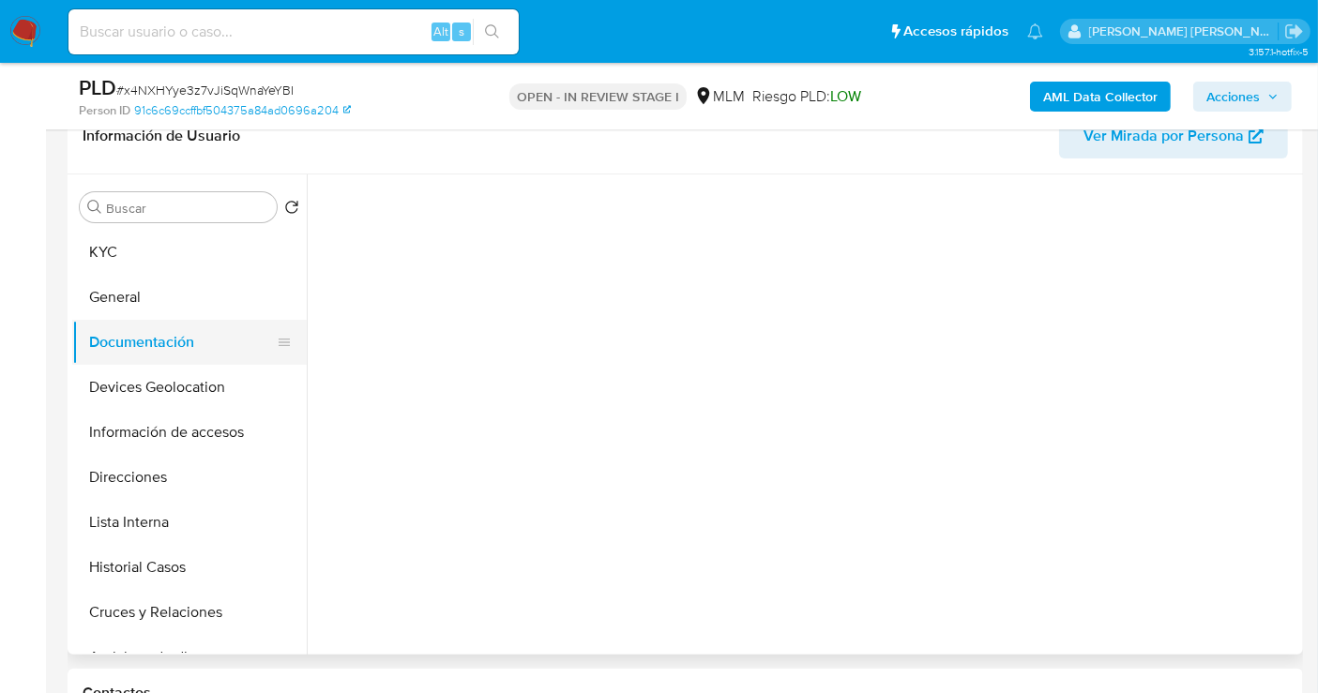
scroll to position [0, 0]
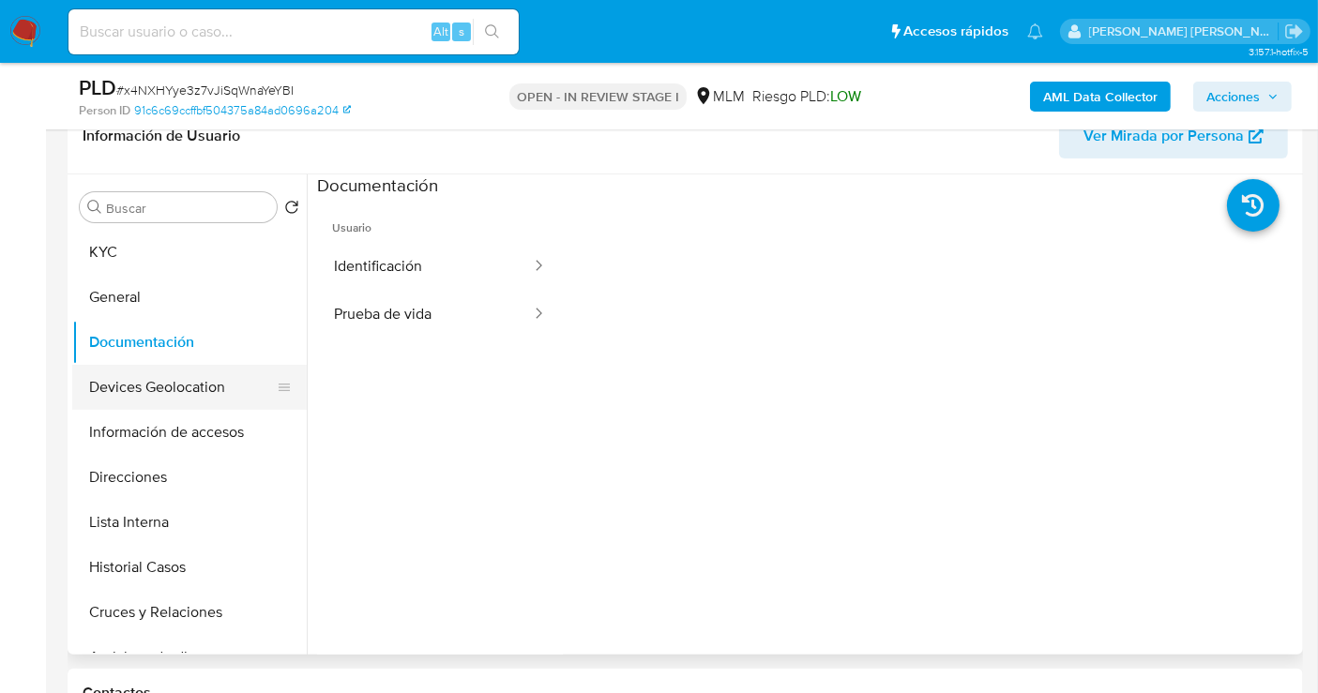
click at [174, 386] on button "Devices Geolocation" at bounding box center [181, 387] width 219 height 45
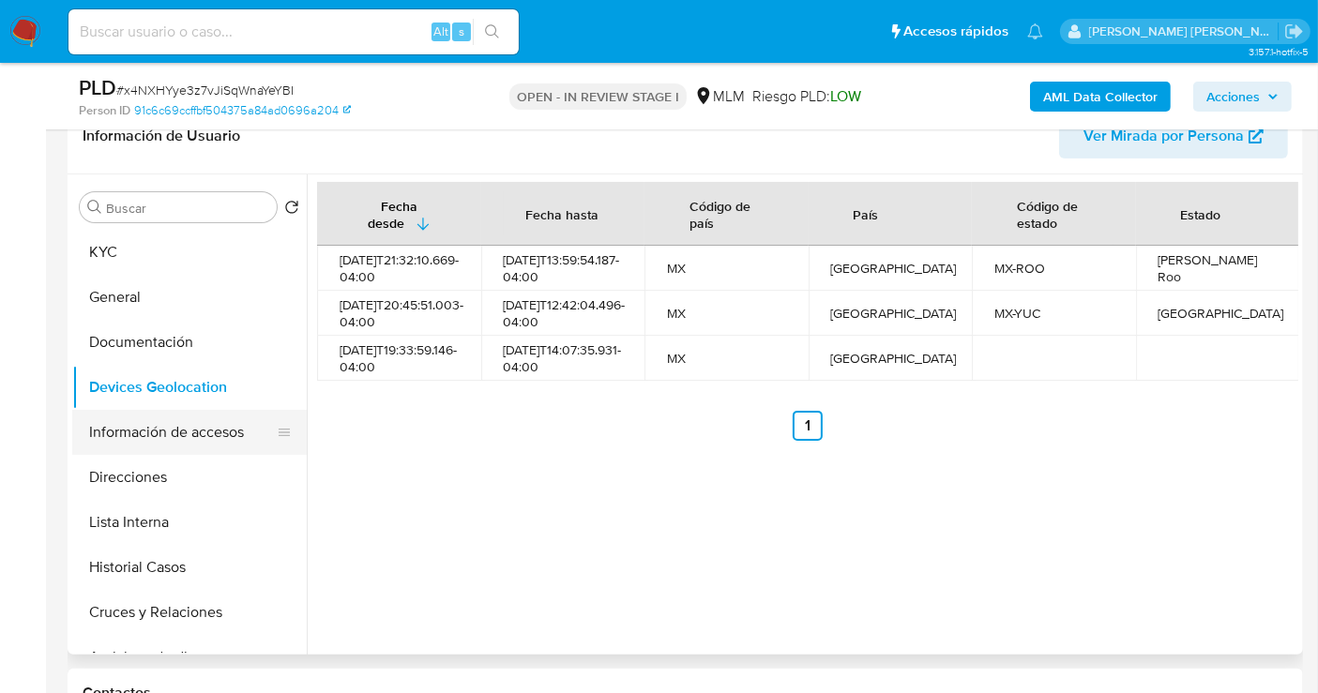
click at [150, 421] on button "Información de accesos" at bounding box center [181, 432] width 219 height 45
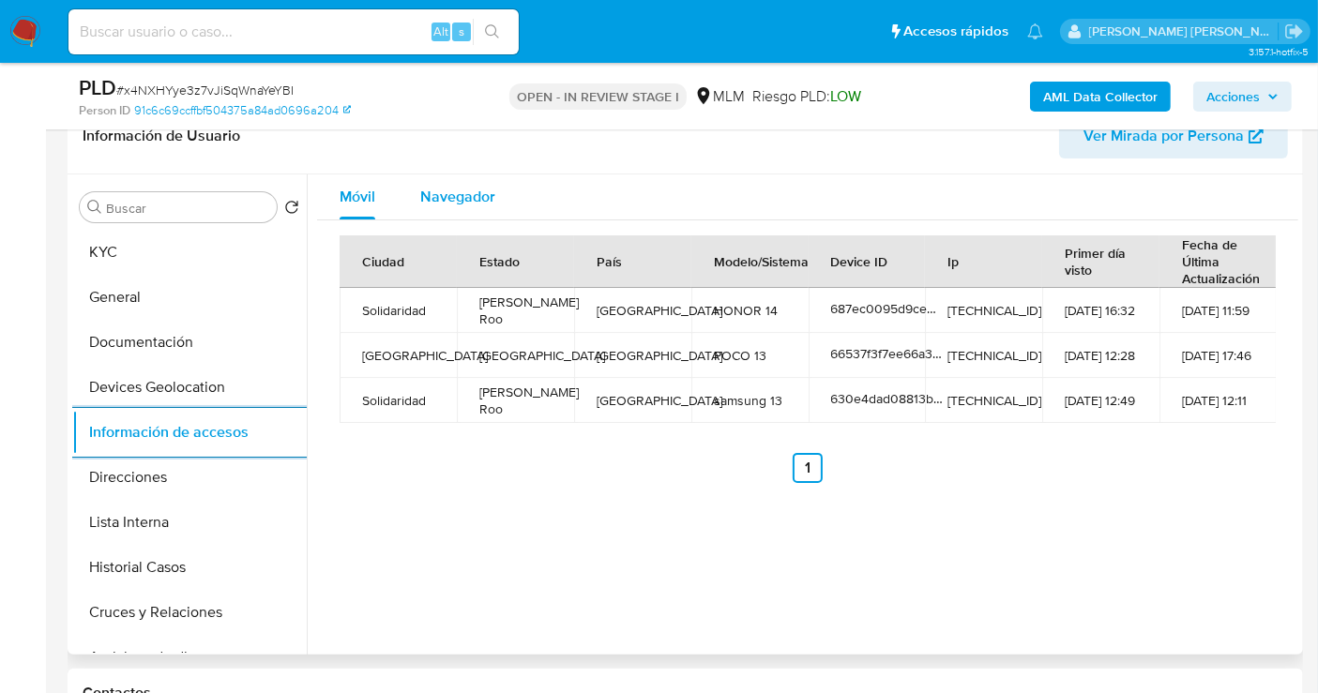
click at [454, 203] on span "Navegador" at bounding box center [457, 197] width 75 height 22
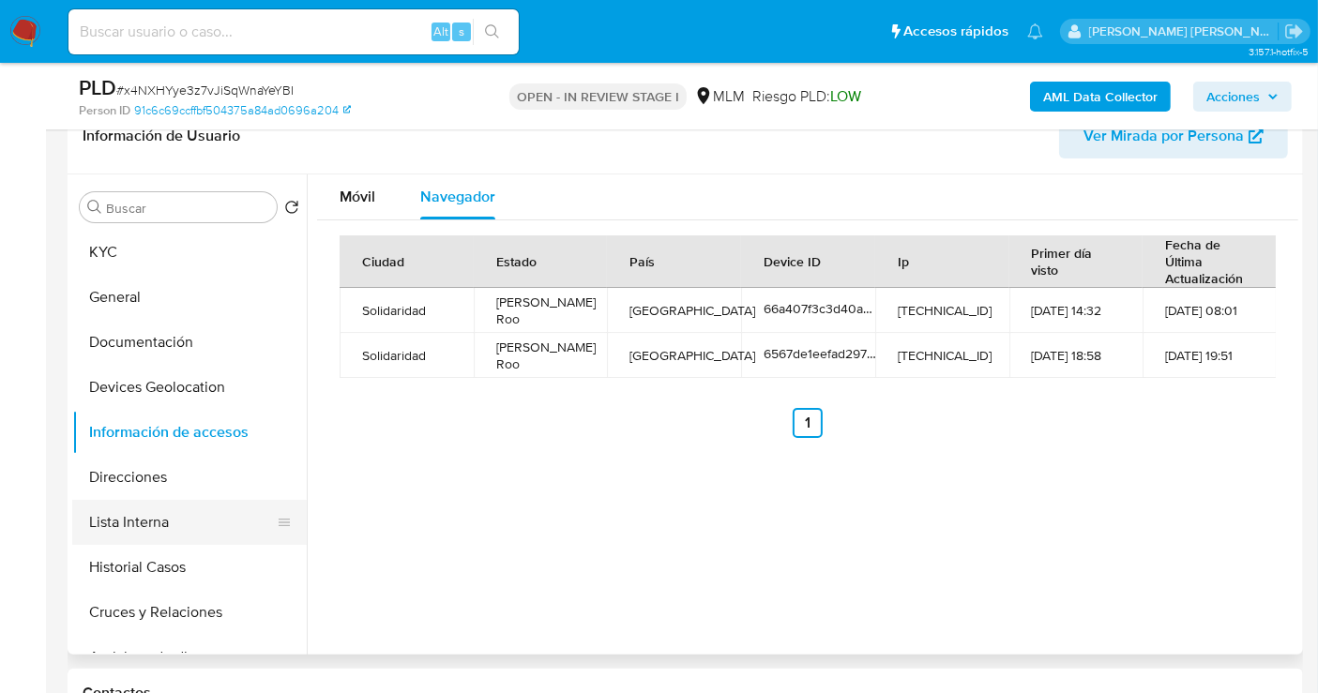
click at [176, 519] on button "Lista Interna" at bounding box center [181, 522] width 219 height 45
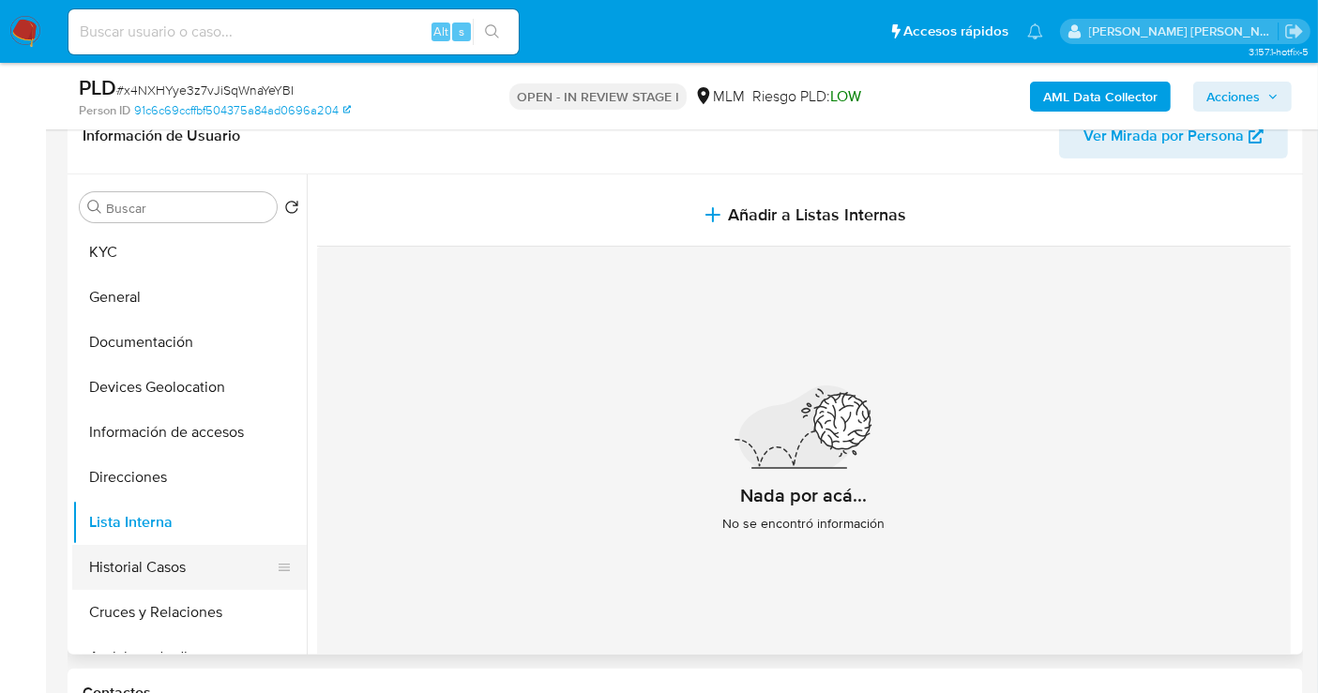
click at [151, 556] on button "Historial Casos" at bounding box center [181, 567] width 219 height 45
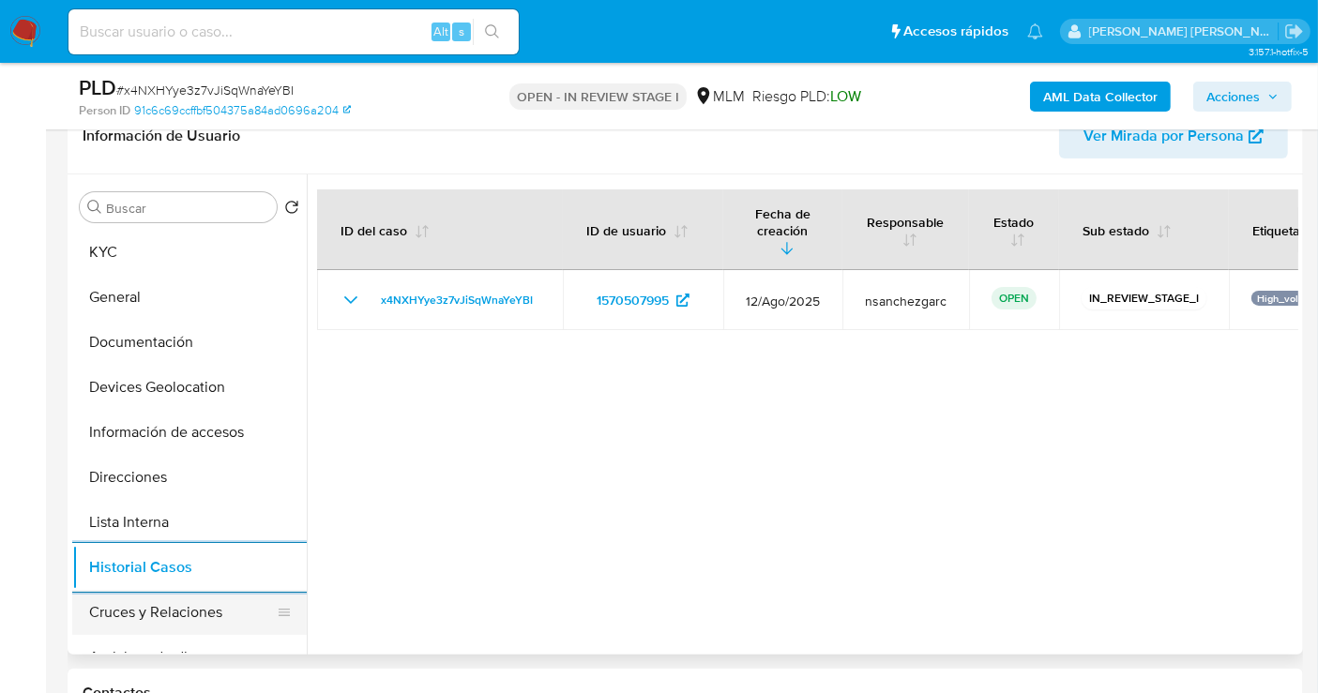
scroll to position [104, 0]
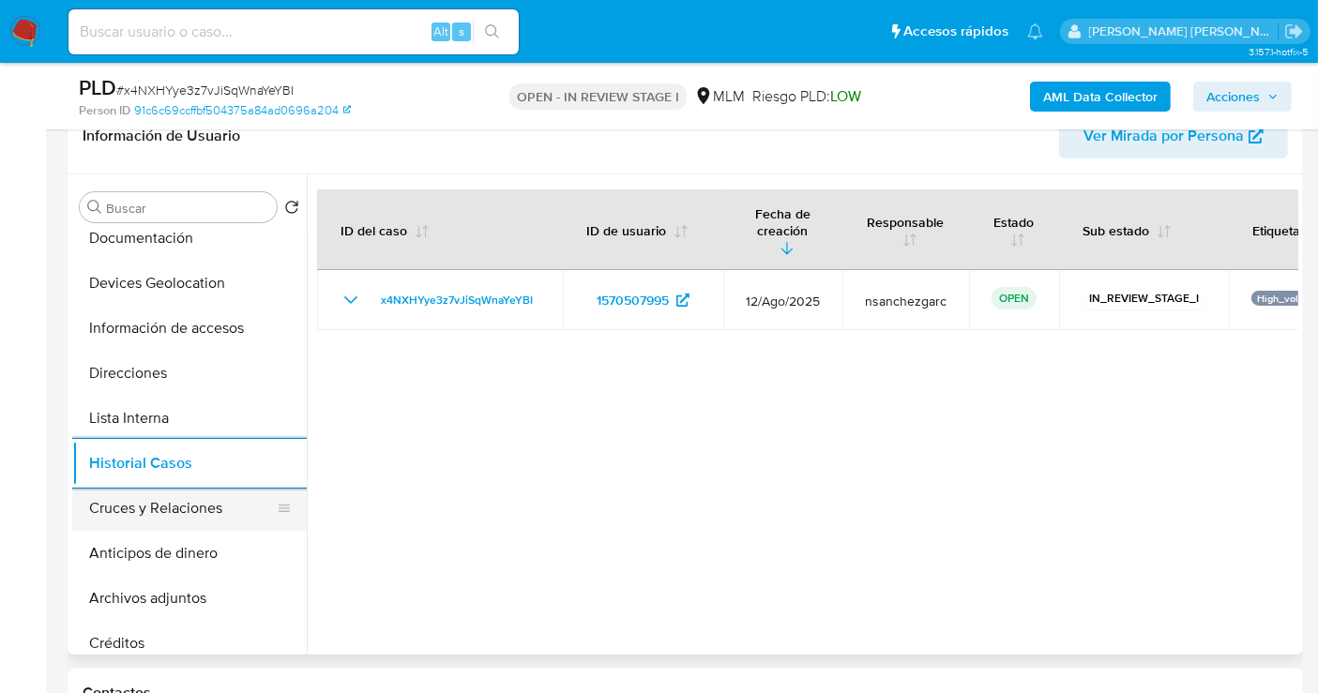
click at [133, 510] on button "Cruces y Relaciones" at bounding box center [181, 508] width 219 height 45
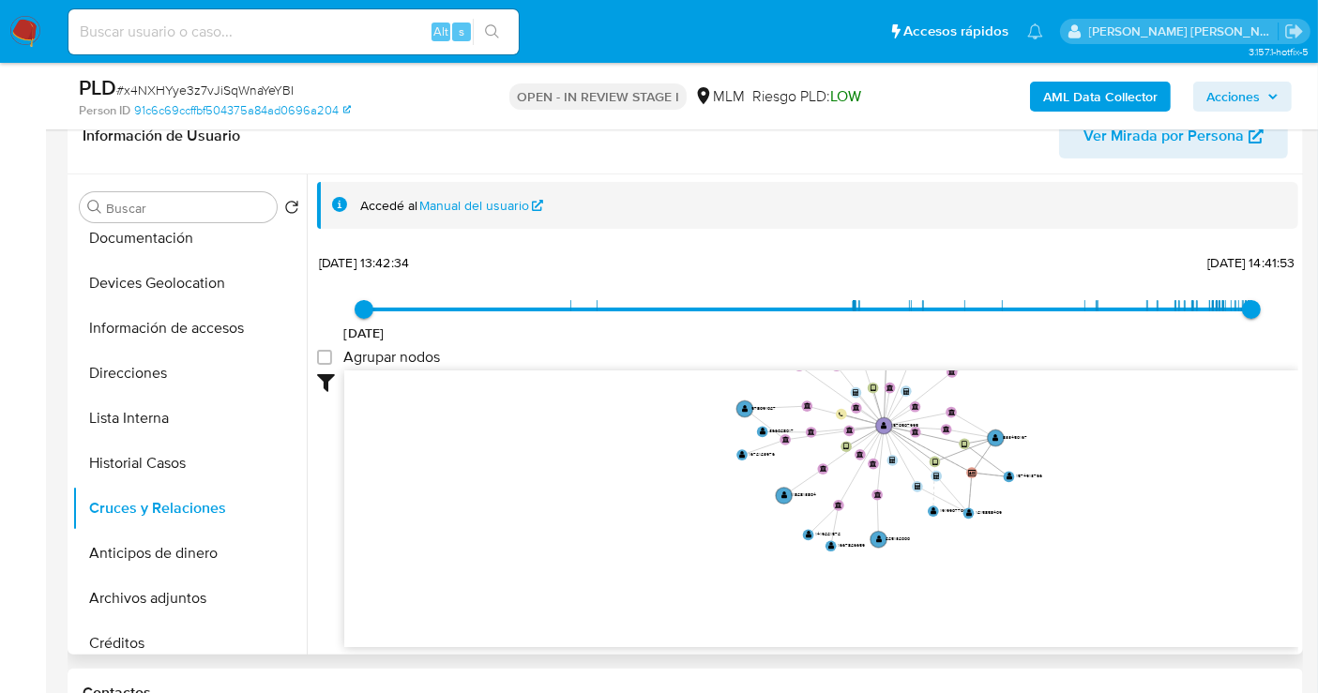
drag, startPoint x: 909, startPoint y: 550, endPoint x: 921, endPoint y: 454, distance: 96.4
click at [921, 454] on icon "device-630e4dad08813b001826ed23  user-1570507995  1570507995 user-390223984 …" at bounding box center [821, 506] width 954 height 272
click at [138, 600] on button "Archivos adjuntos" at bounding box center [181, 598] width 219 height 45
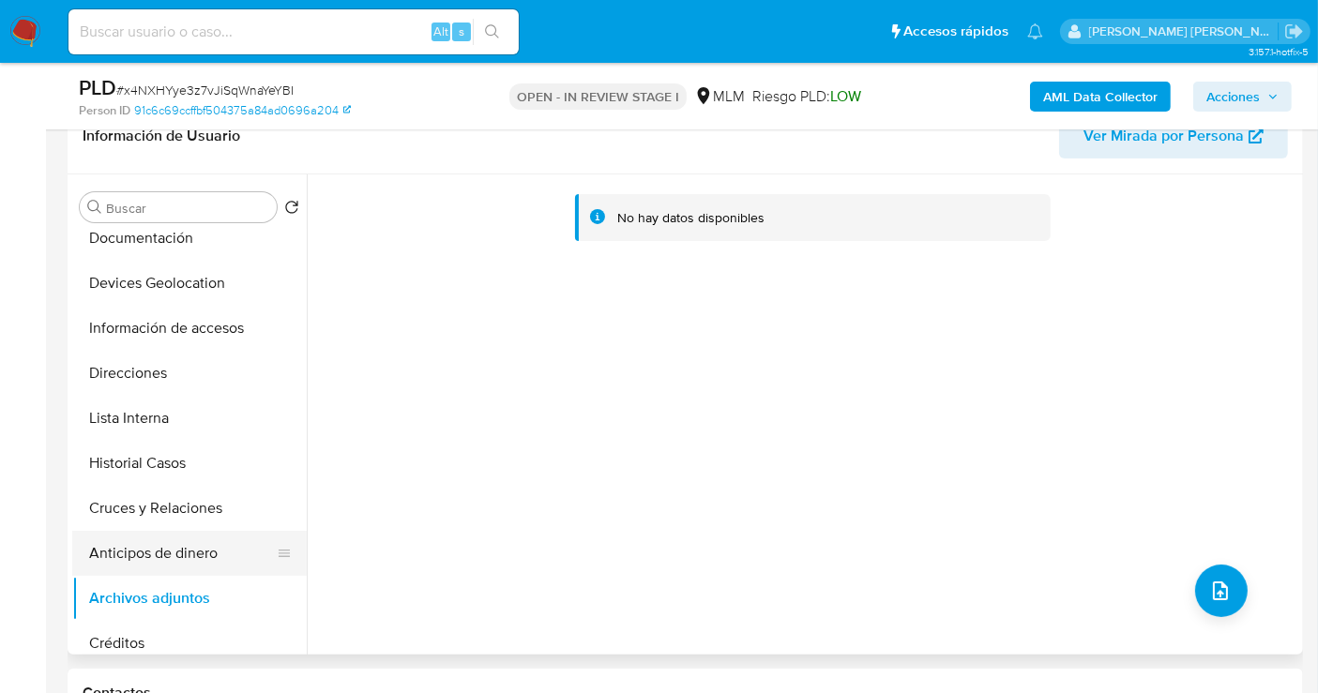
click at [138, 552] on button "Anticipos de dinero" at bounding box center [181, 553] width 219 height 45
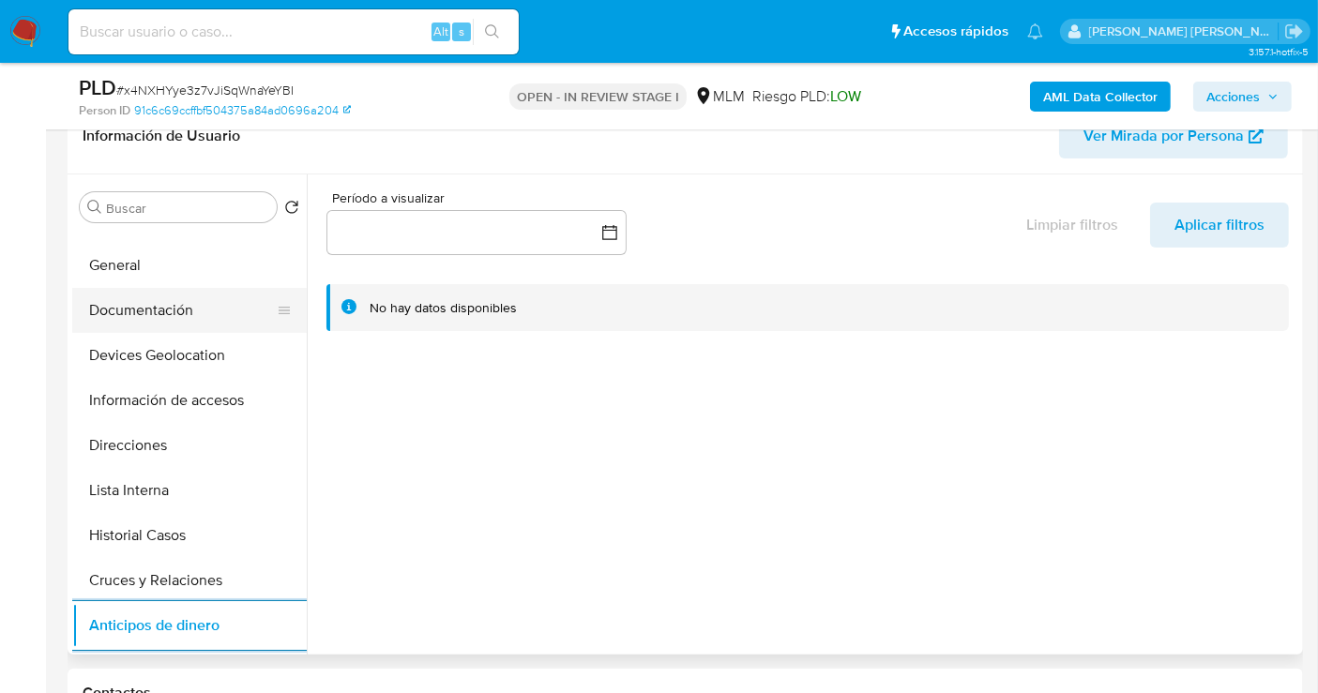
scroll to position [0, 0]
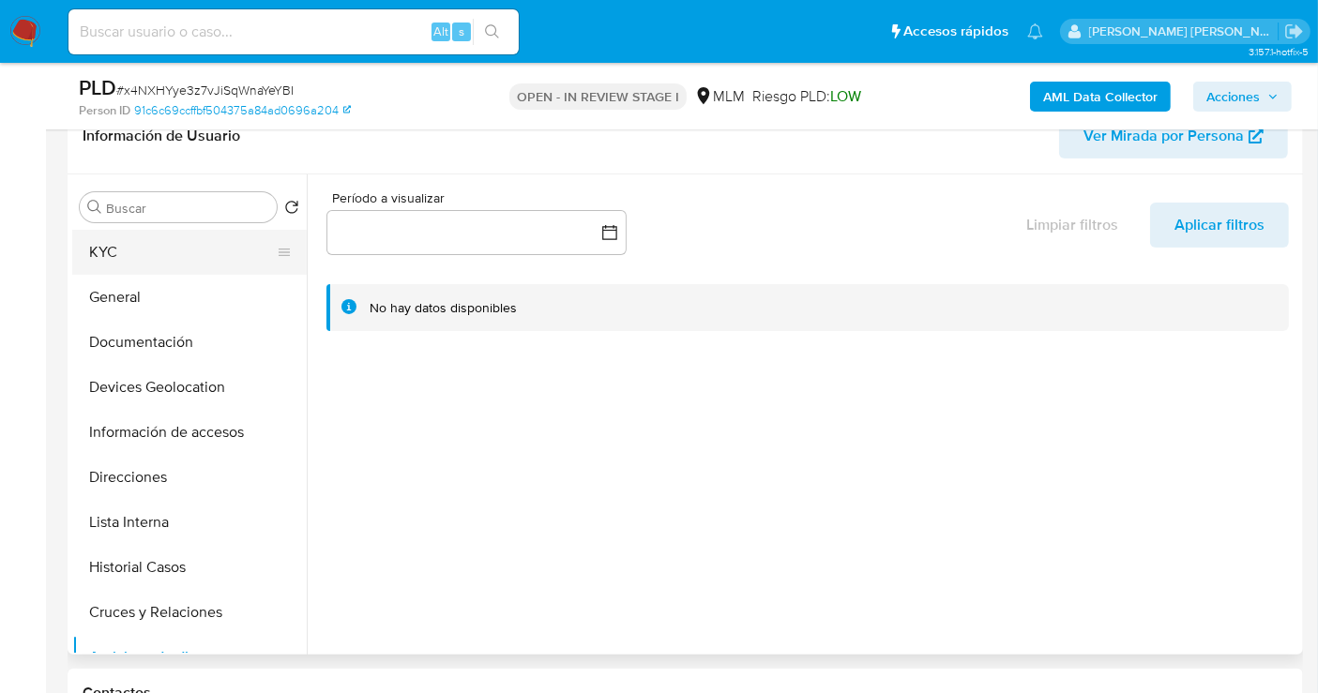
click at [101, 246] on button "KYC" at bounding box center [181, 252] width 219 height 45
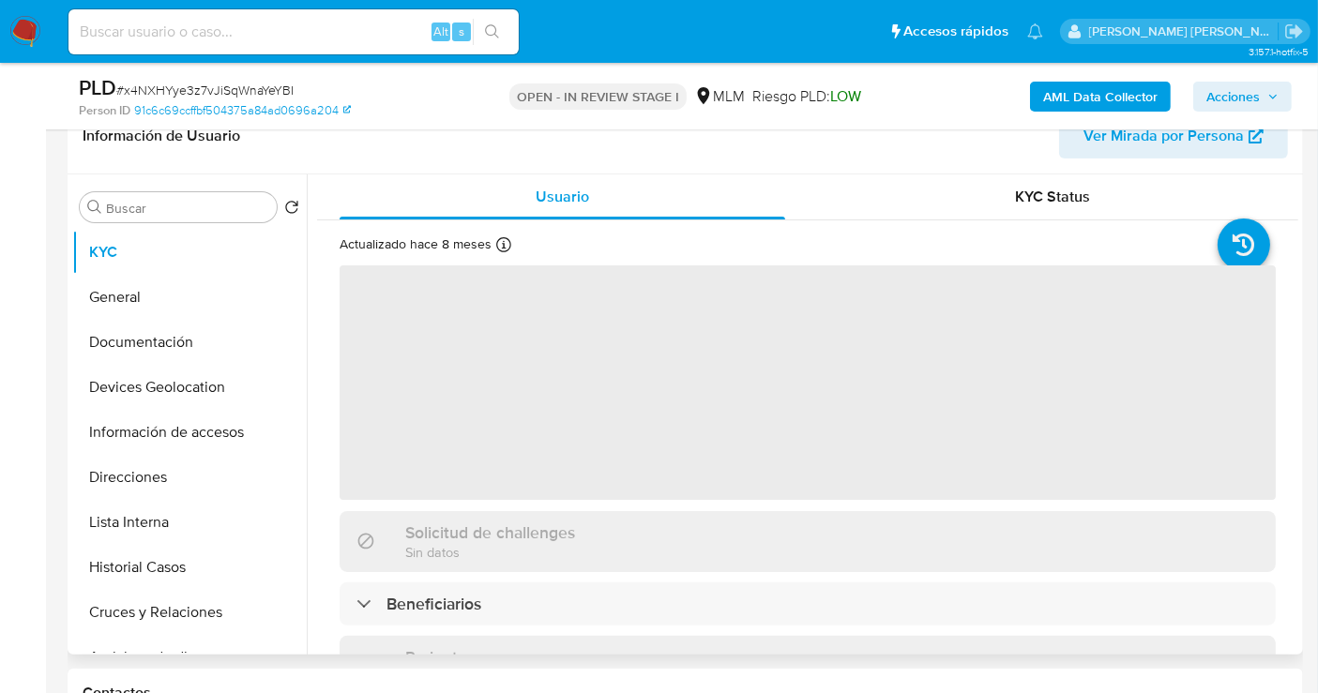
scroll to position [104, 0]
